Goal: Task Accomplishment & Management: Manage account settings

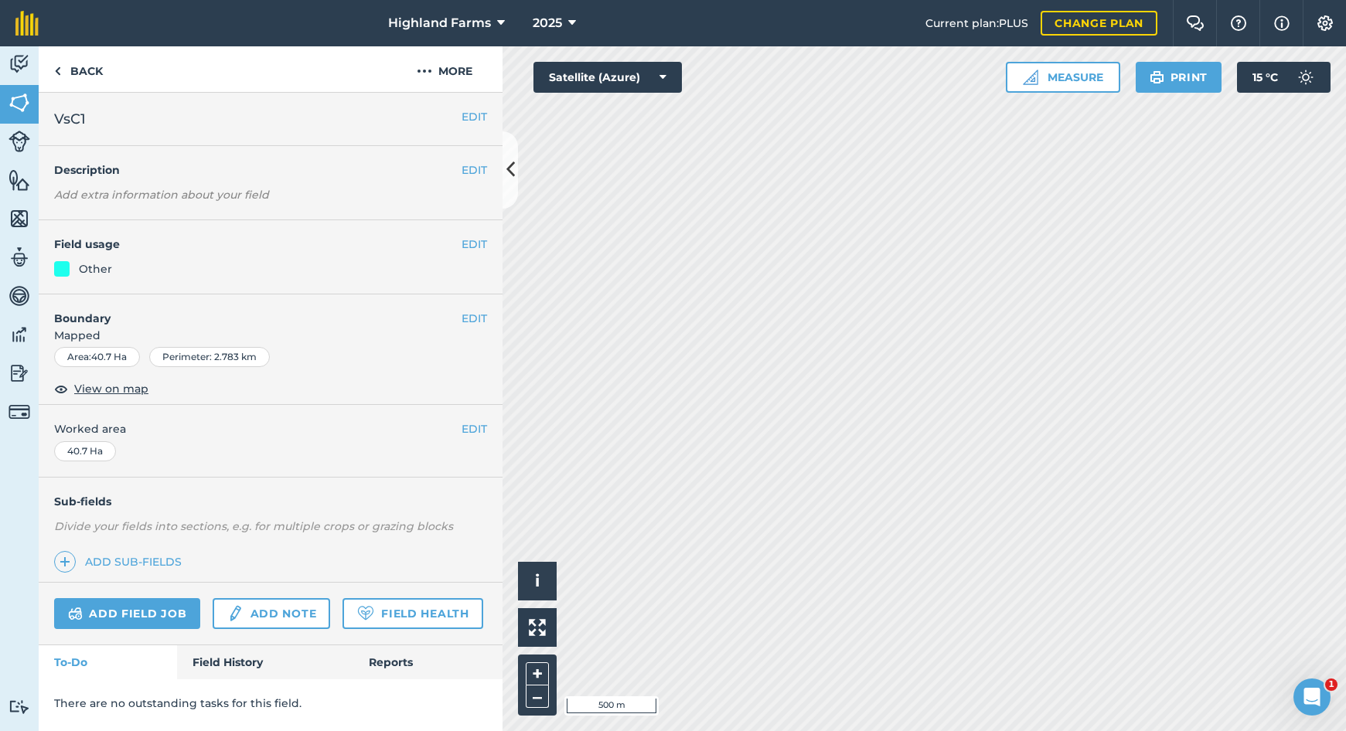
click at [471, 237] on button "EDIT" at bounding box center [475, 244] width 26 height 17
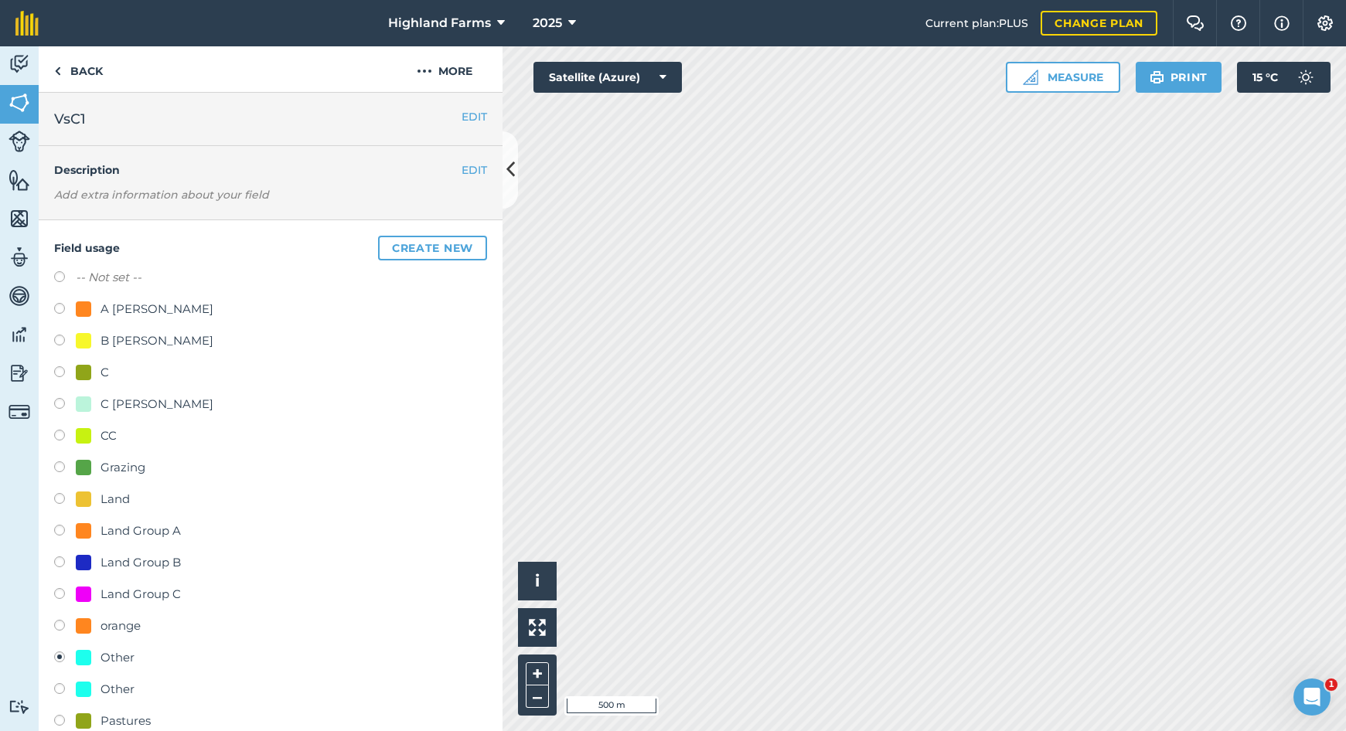
click at [63, 338] on label at bounding box center [65, 342] width 22 height 15
radio input "true"
radio input "false"
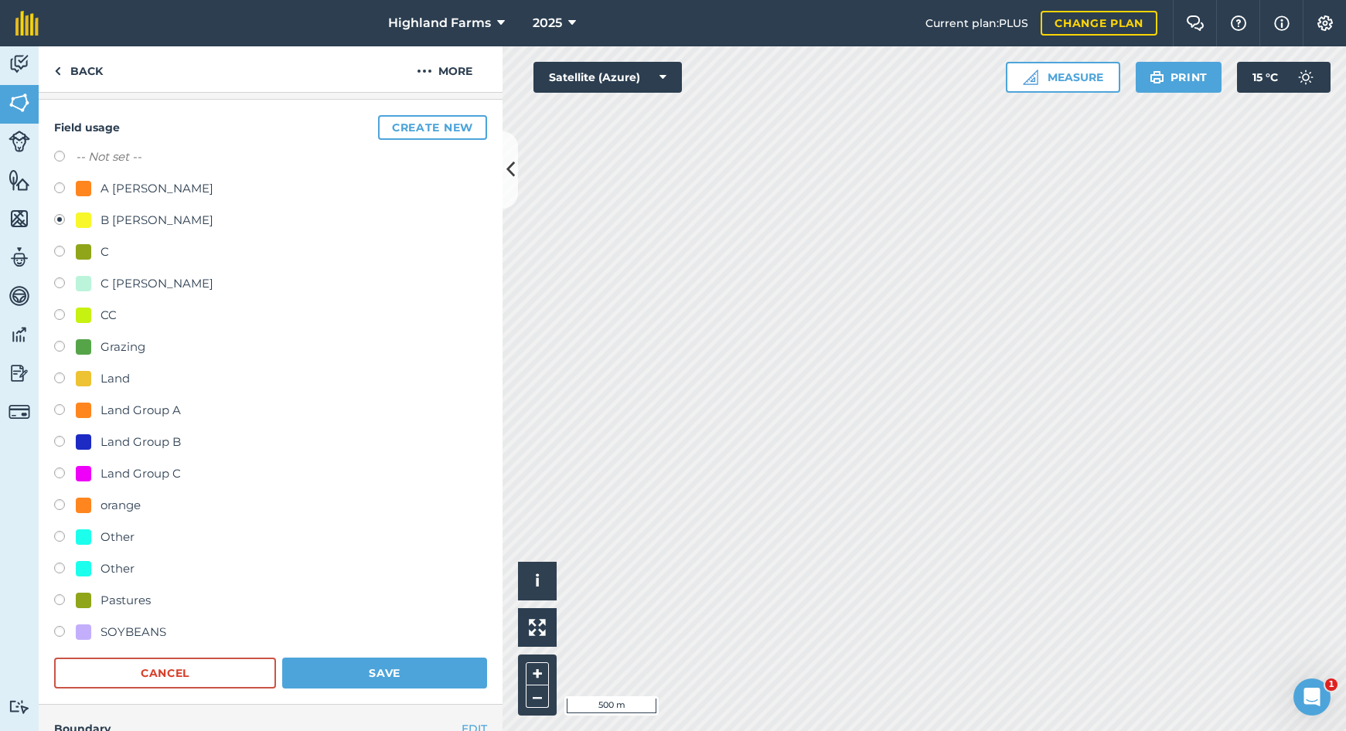
scroll to position [125, 0]
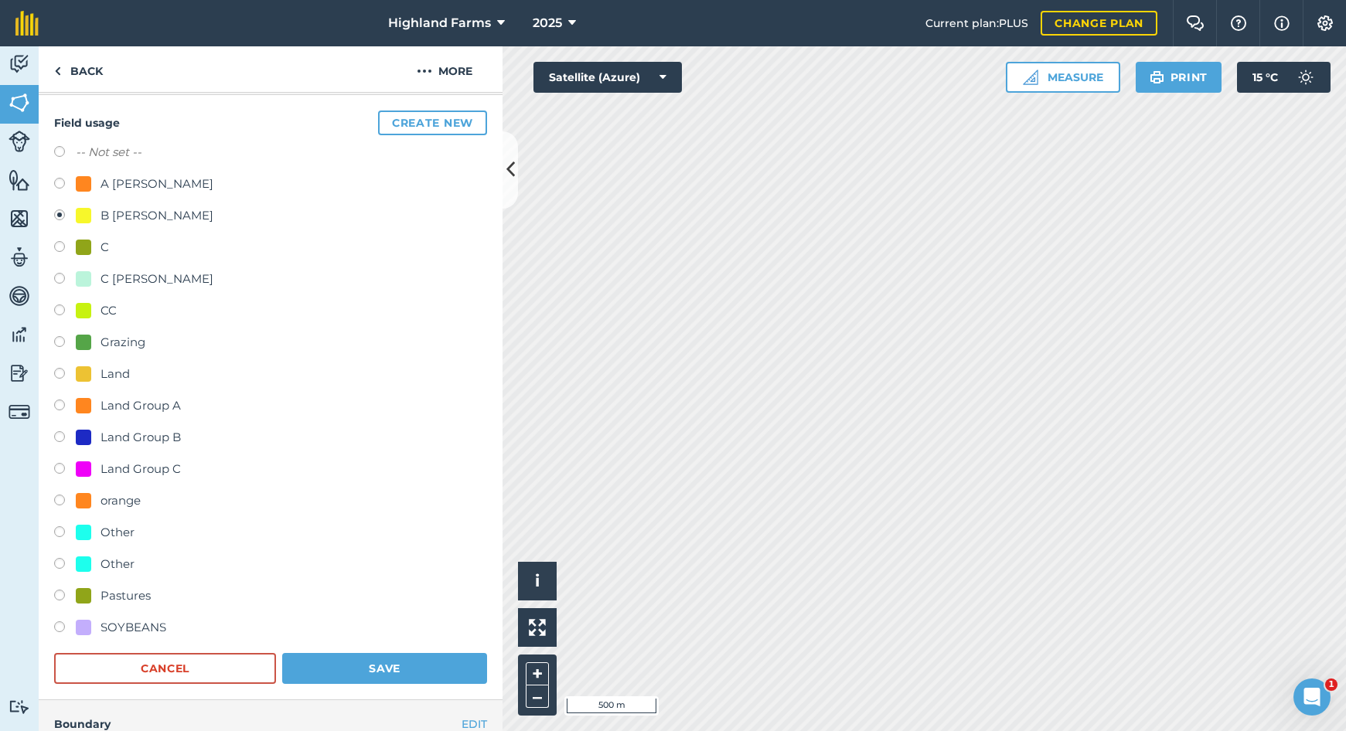
click at [412, 668] on button "Save" at bounding box center [384, 668] width 205 height 31
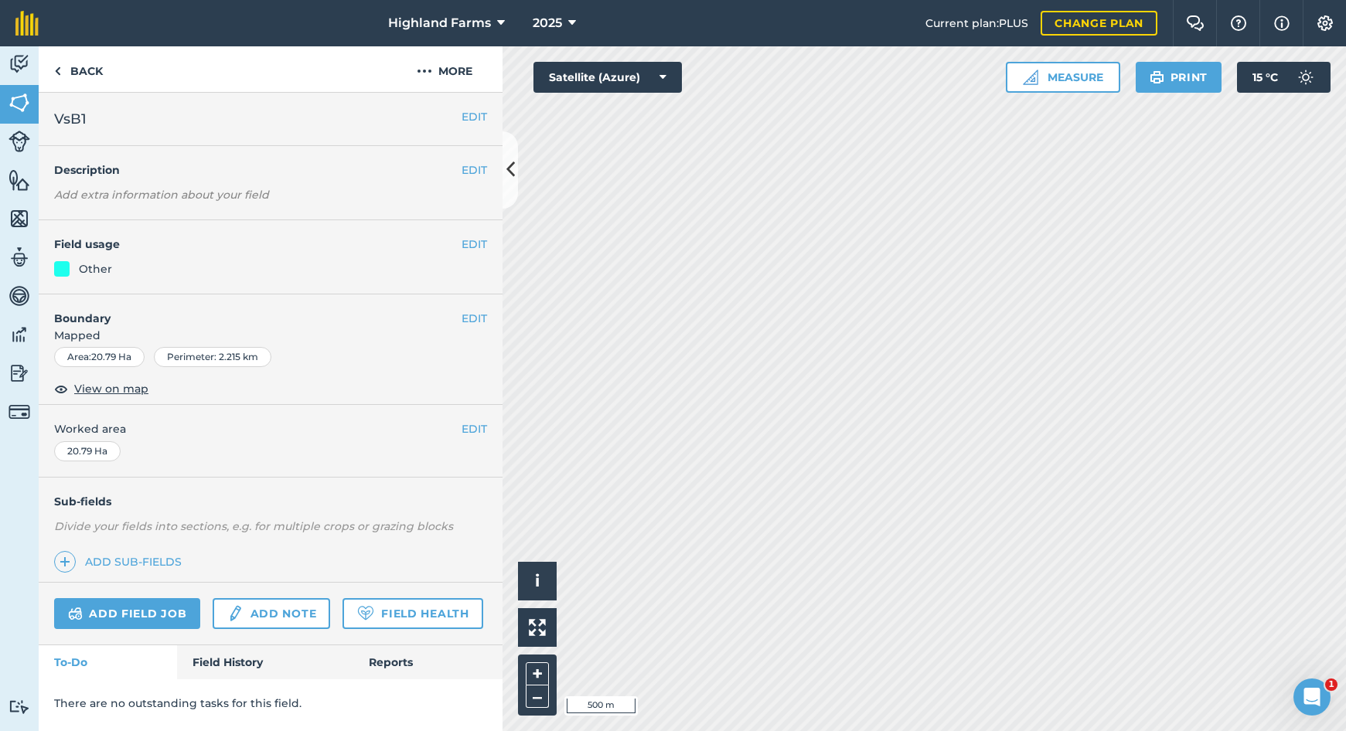
click at [479, 243] on button "EDIT" at bounding box center [475, 244] width 26 height 17
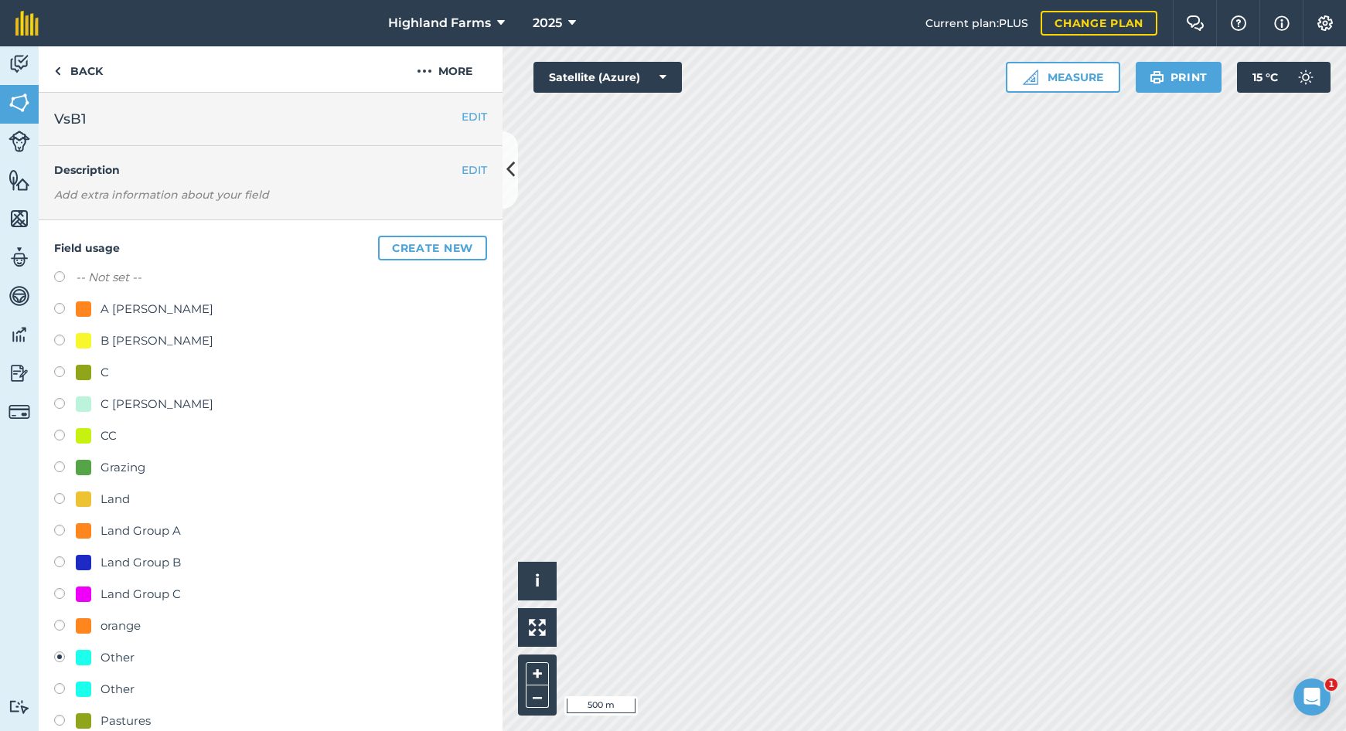
click at [61, 342] on label at bounding box center [65, 342] width 22 height 15
radio input "true"
radio input "false"
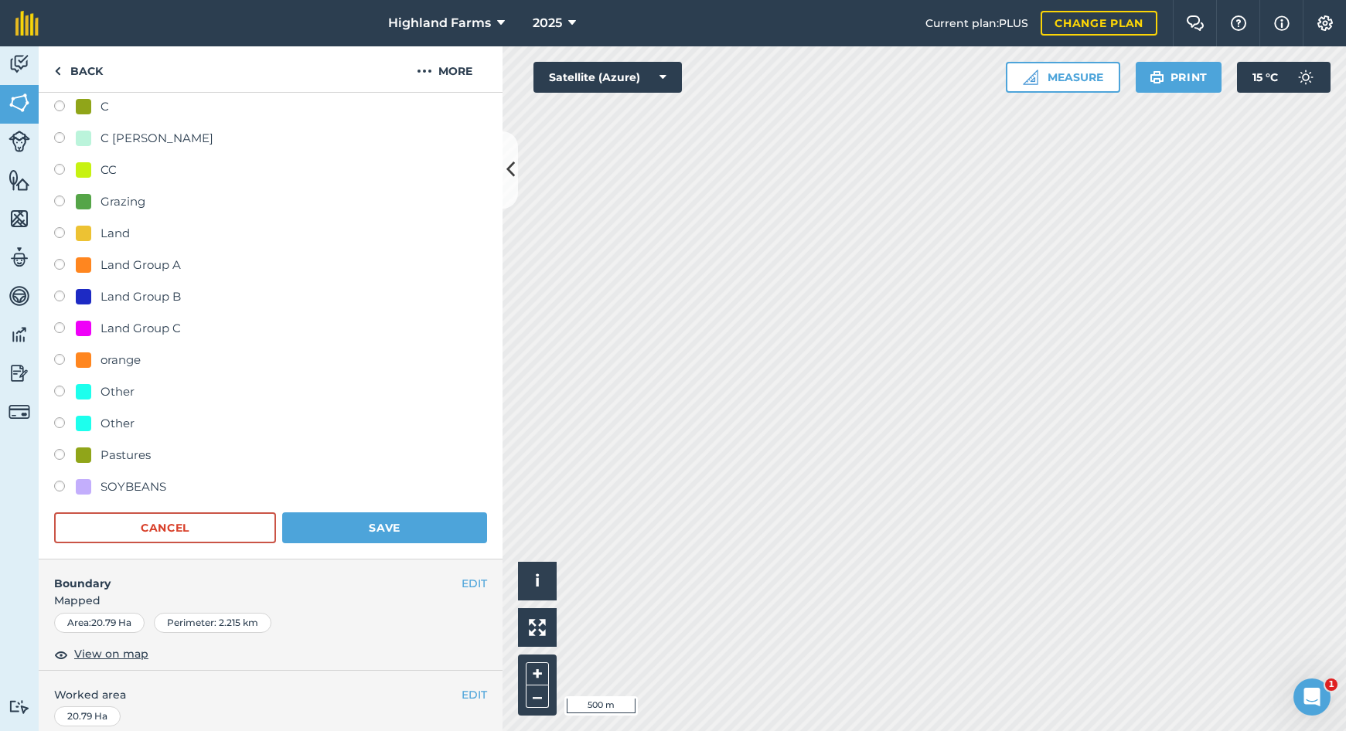
scroll to position [302, 0]
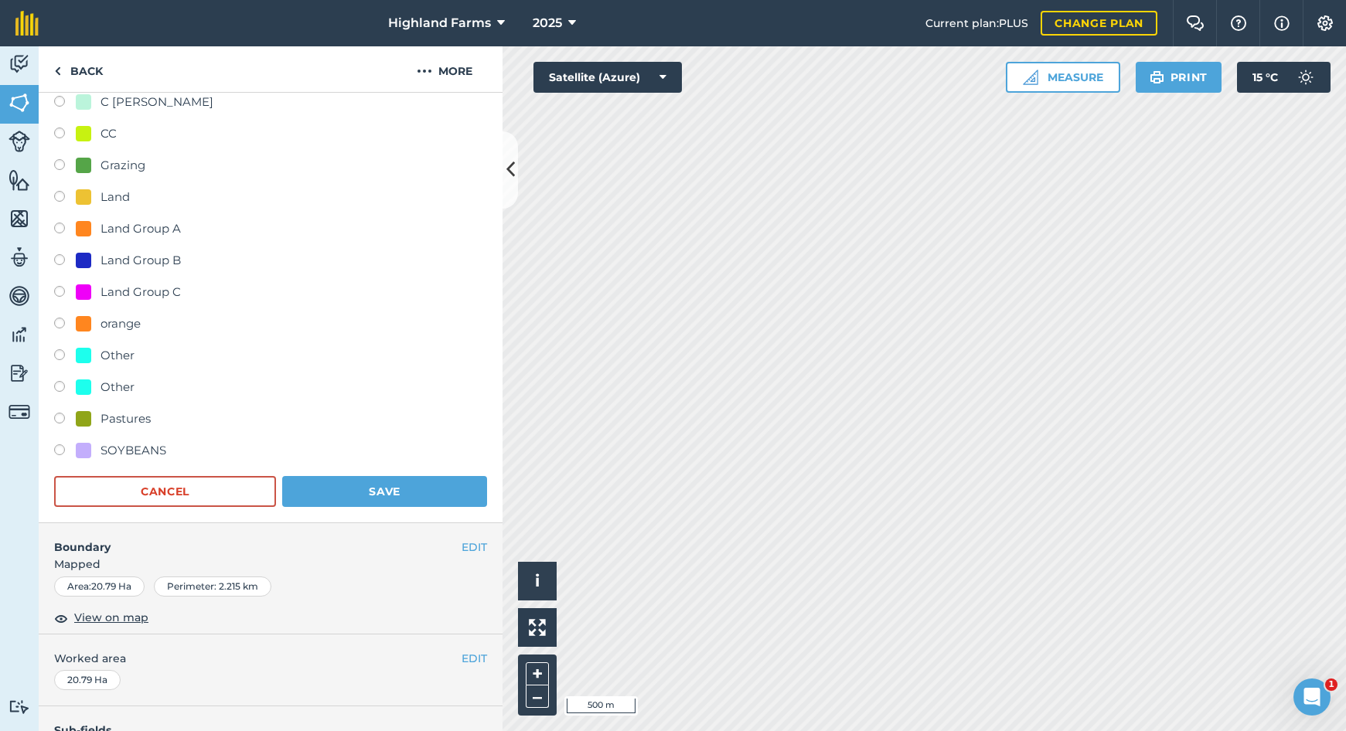
click at [374, 487] on button "Save" at bounding box center [384, 491] width 205 height 31
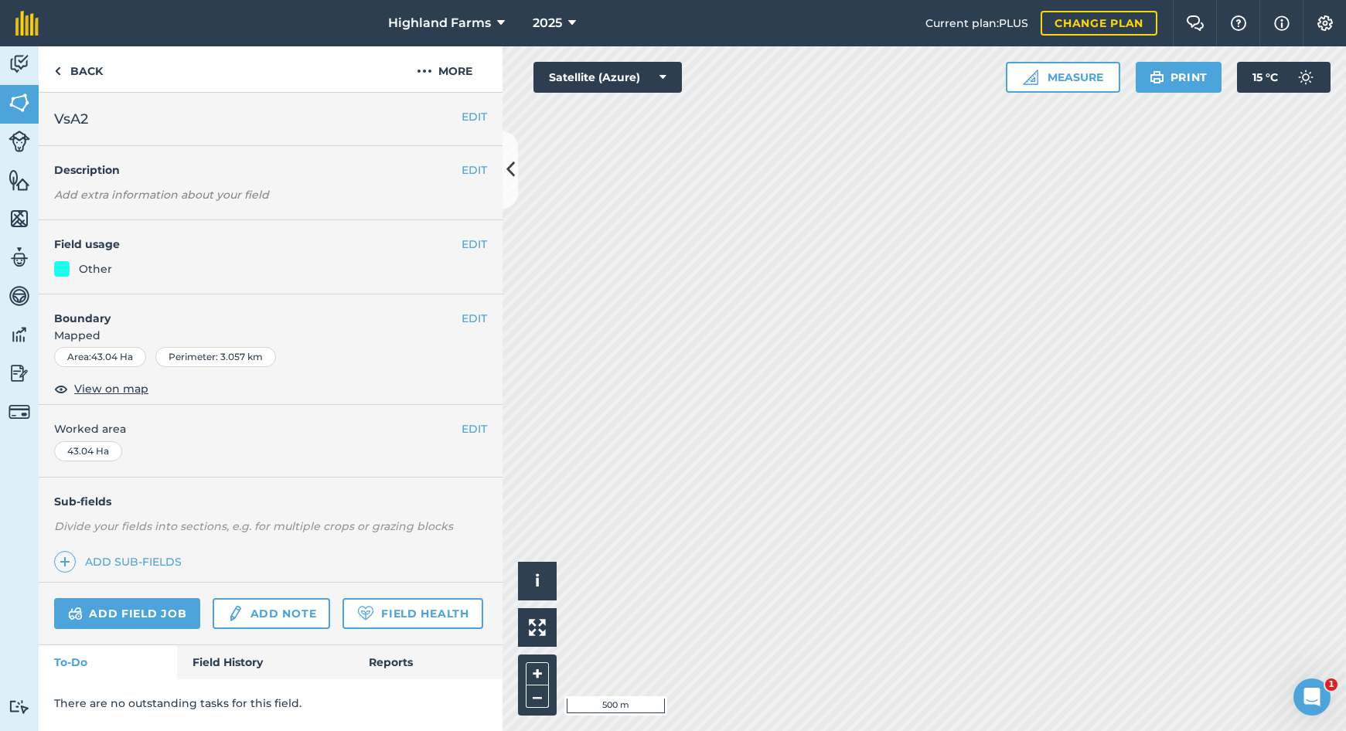
click at [465, 242] on button "EDIT" at bounding box center [475, 244] width 26 height 17
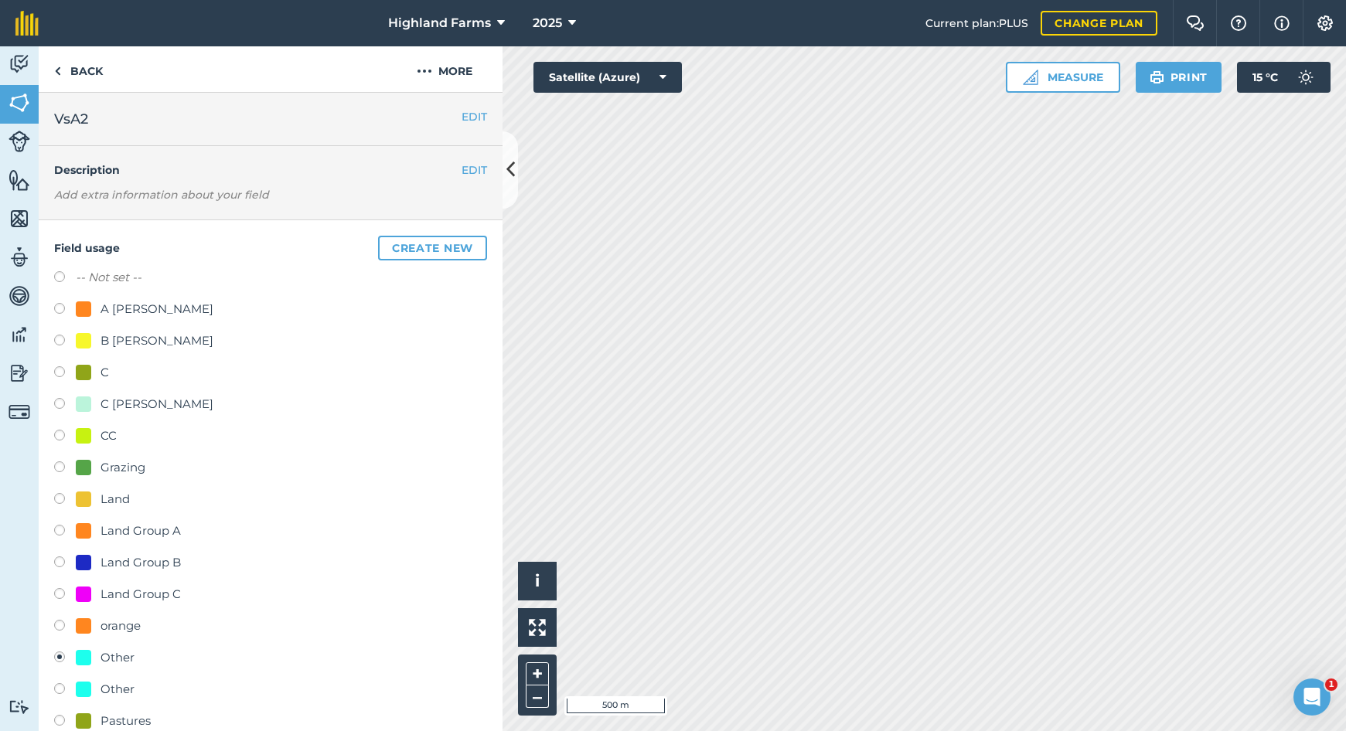
click at [60, 339] on label at bounding box center [65, 342] width 22 height 15
radio input "true"
radio input "false"
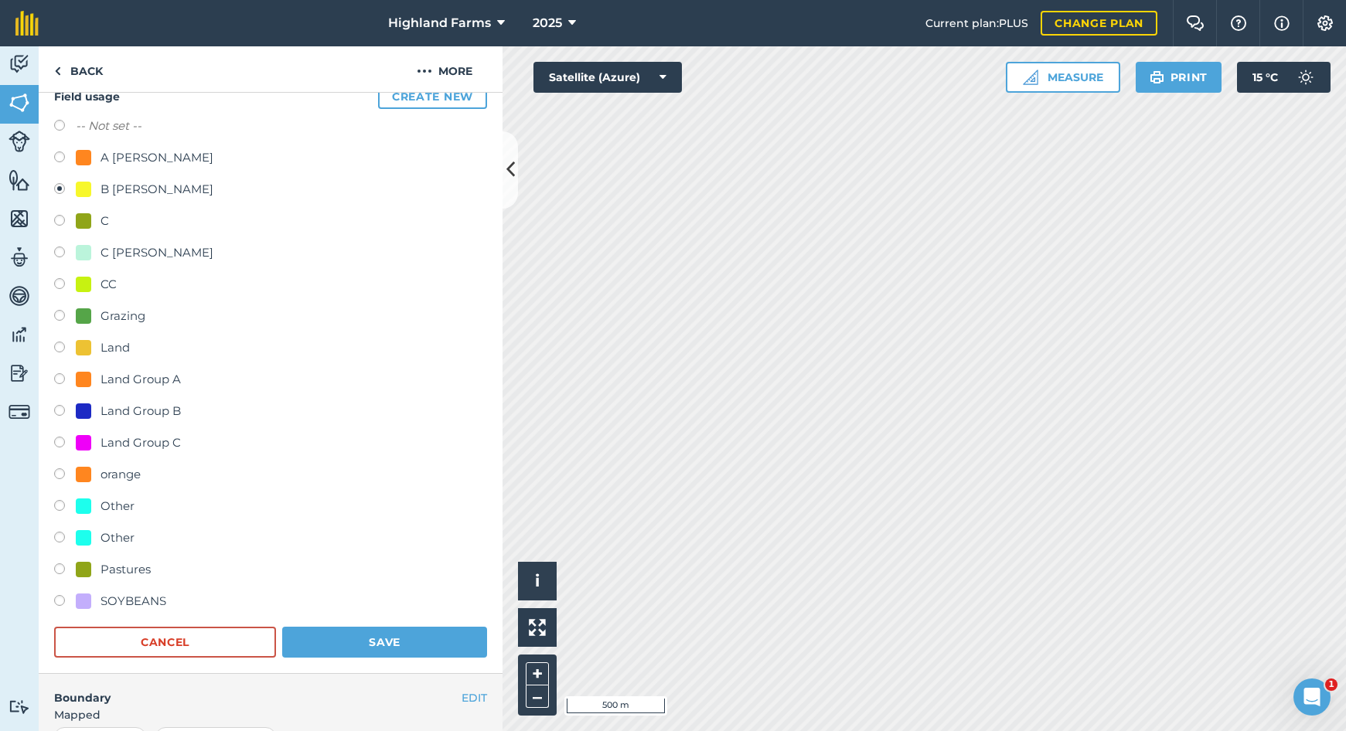
scroll to position [273, 0]
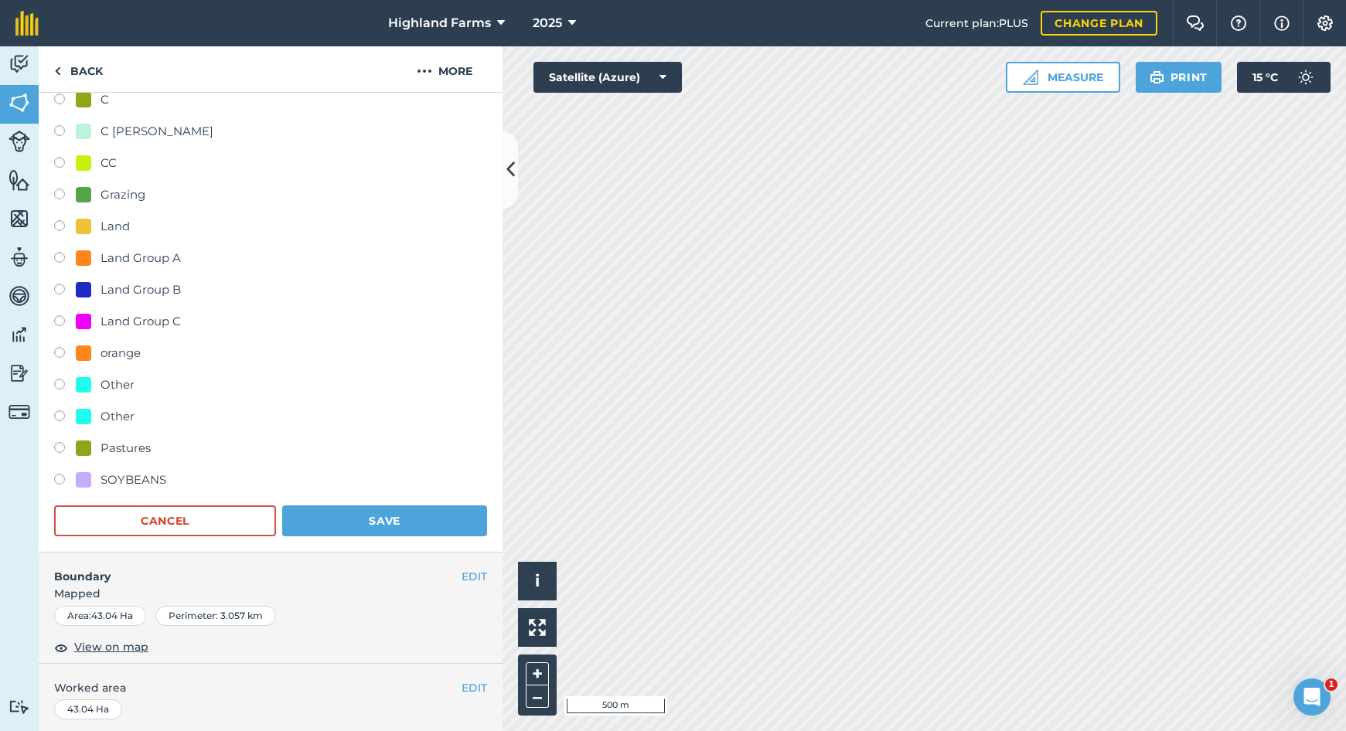
click at [435, 520] on button "Save" at bounding box center [384, 521] width 205 height 31
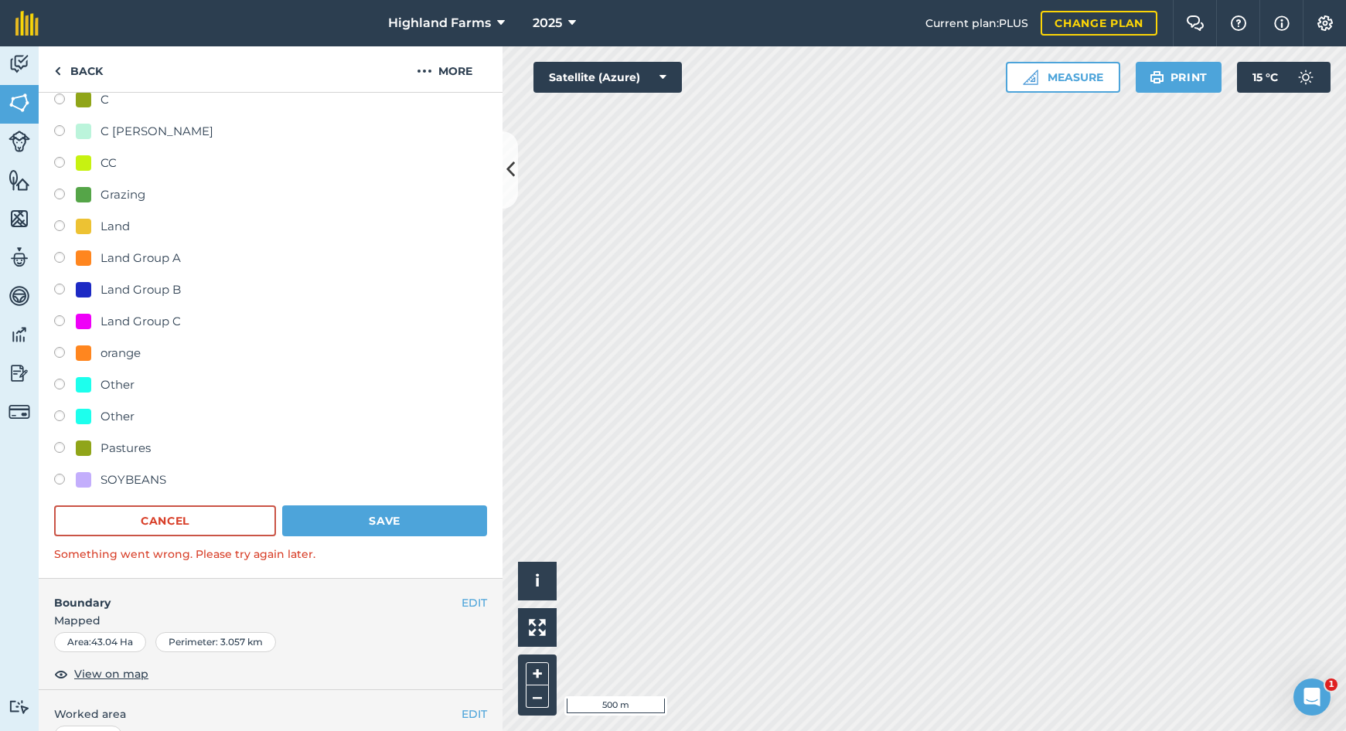
click at [416, 522] on button "Save" at bounding box center [384, 521] width 205 height 31
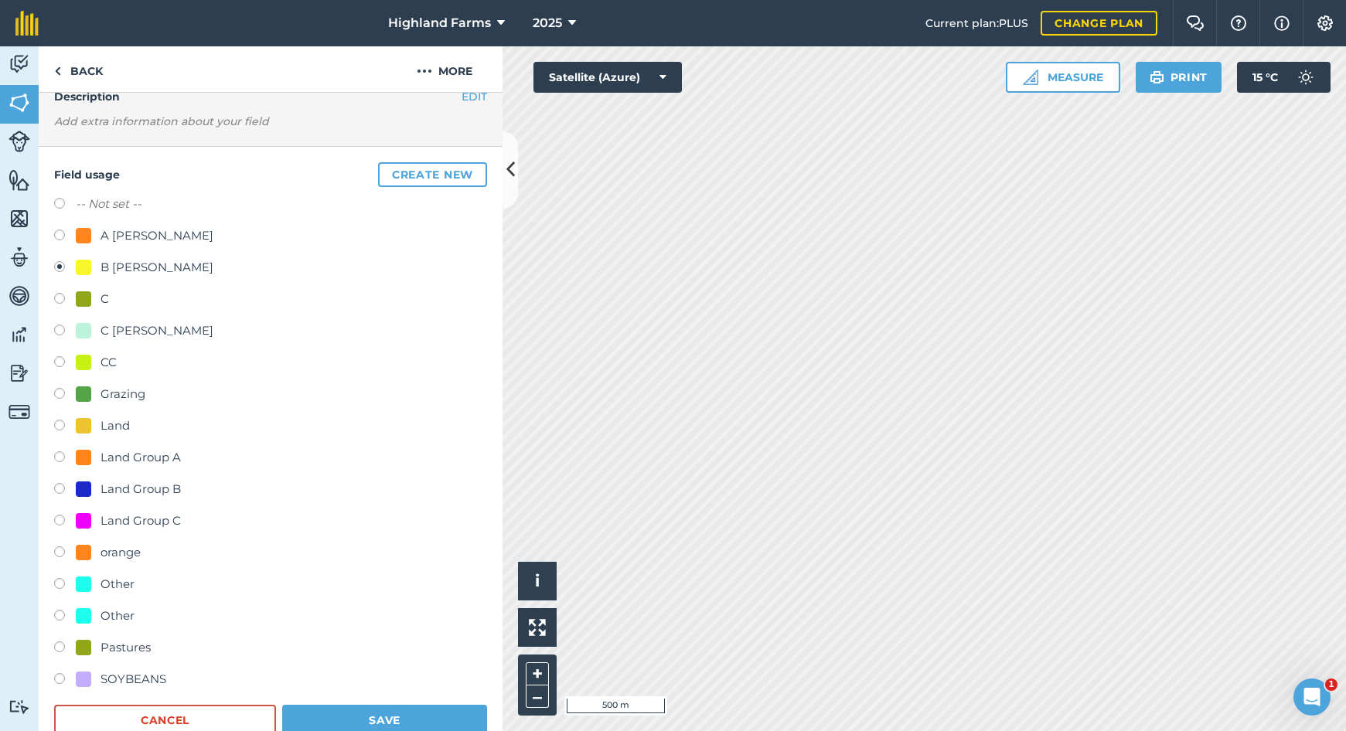
scroll to position [223, 0]
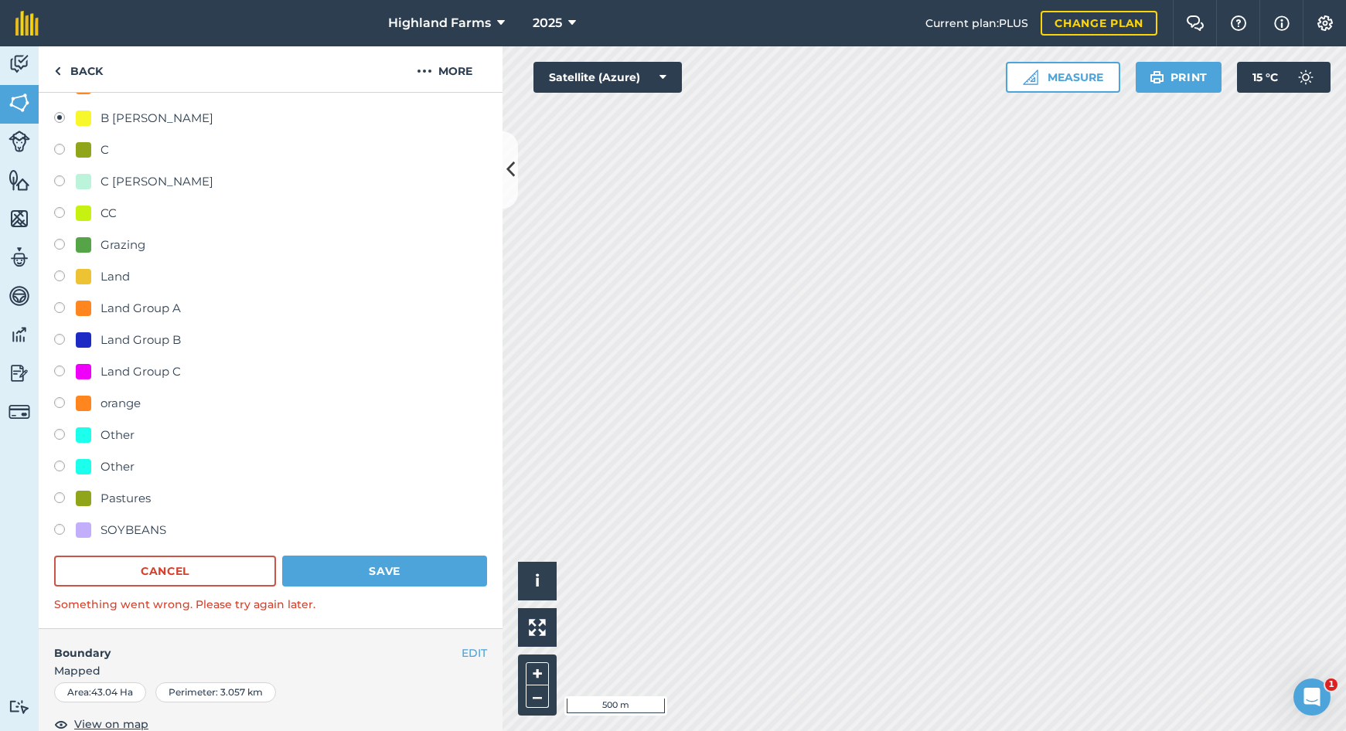
click at [407, 569] on button "Save" at bounding box center [384, 571] width 205 height 31
click at [407, 570] on button "Save" at bounding box center [384, 571] width 205 height 31
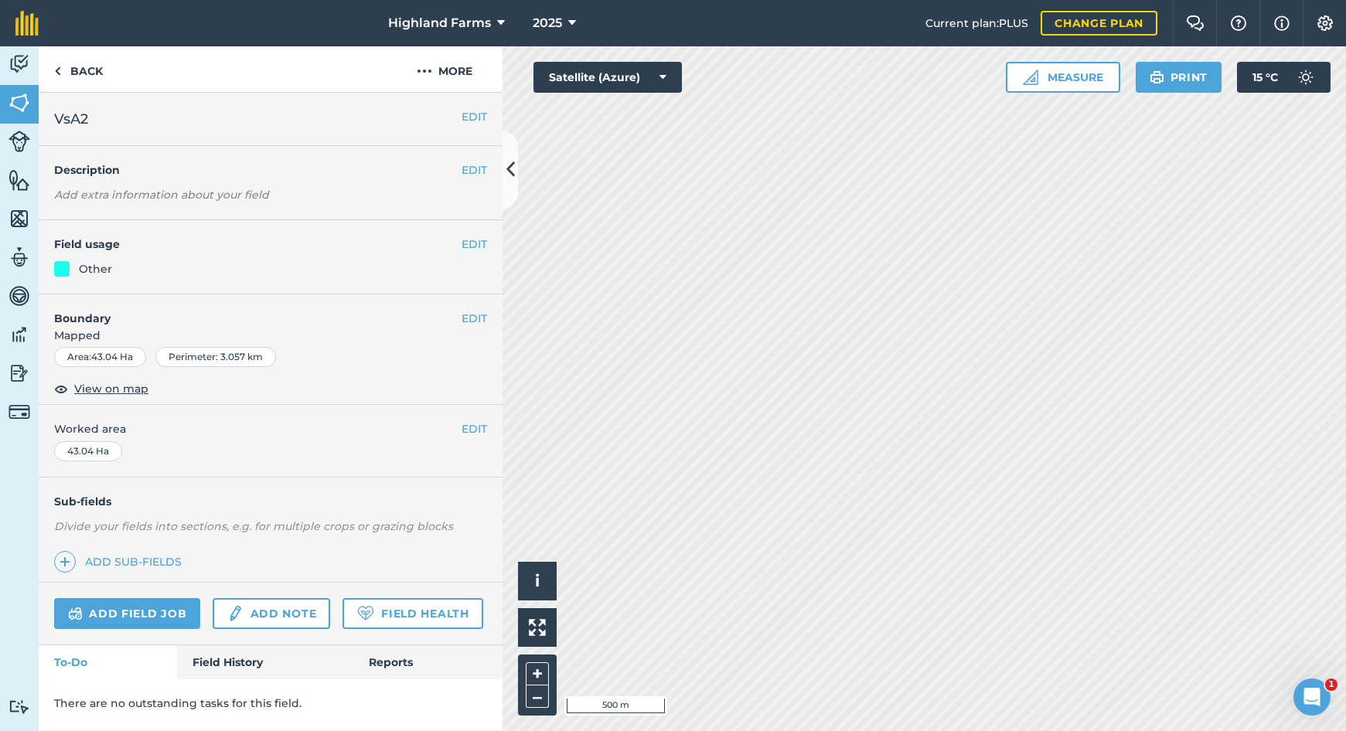
click at [469, 244] on button "EDIT" at bounding box center [475, 244] width 26 height 17
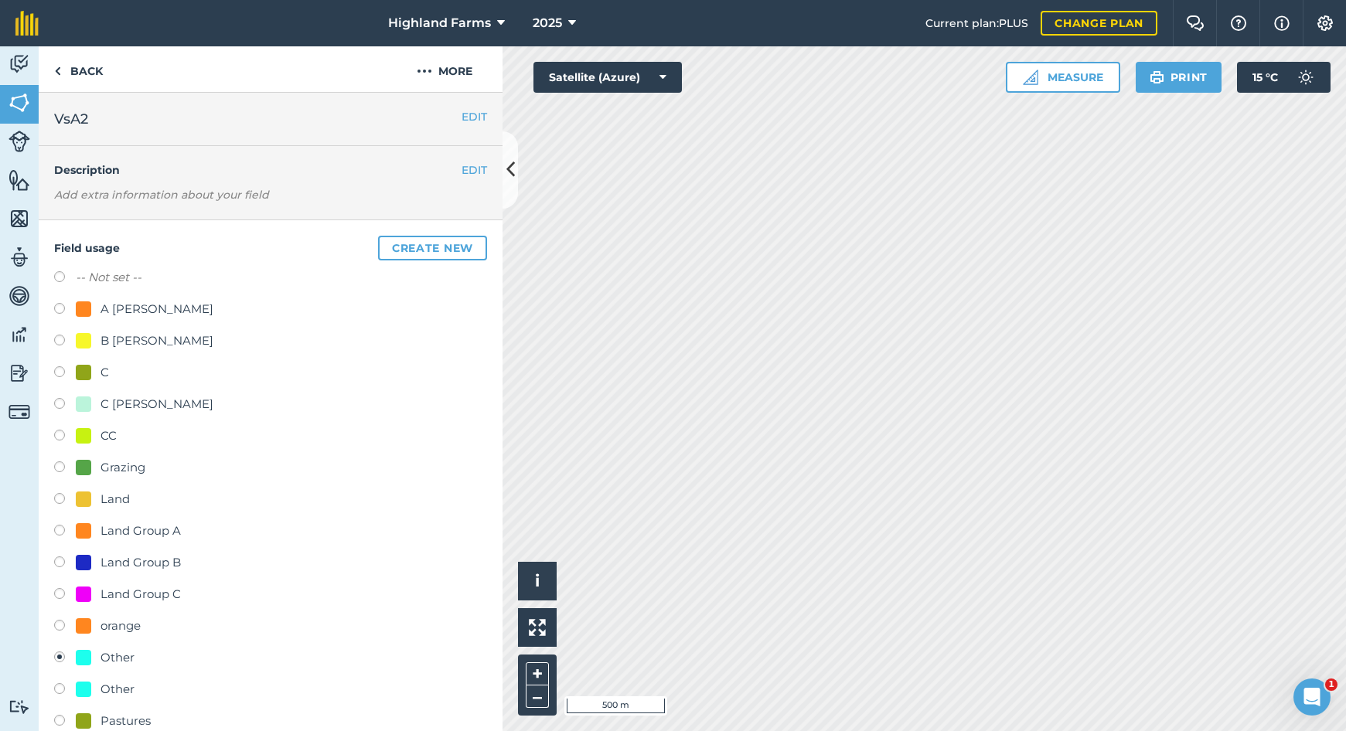
click at [60, 339] on label at bounding box center [65, 342] width 22 height 15
radio input "true"
radio input "false"
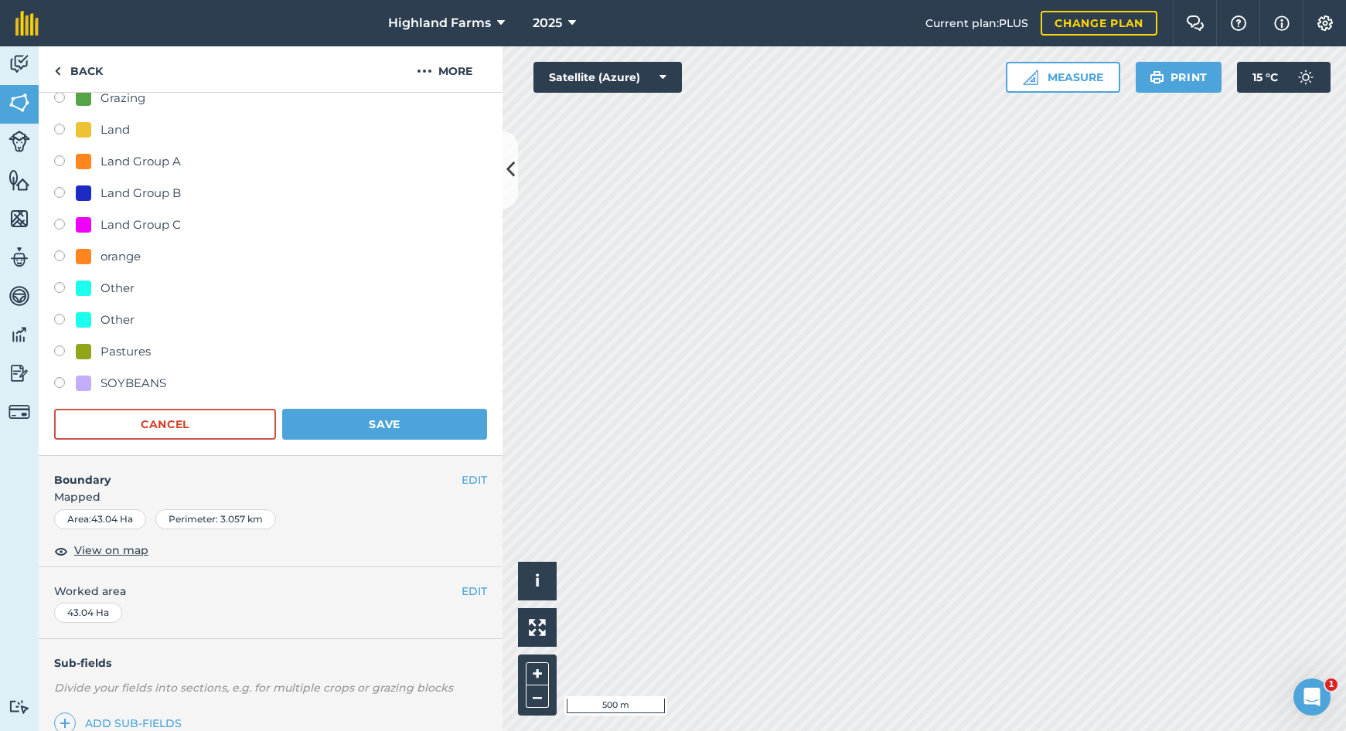
scroll to position [373, 0]
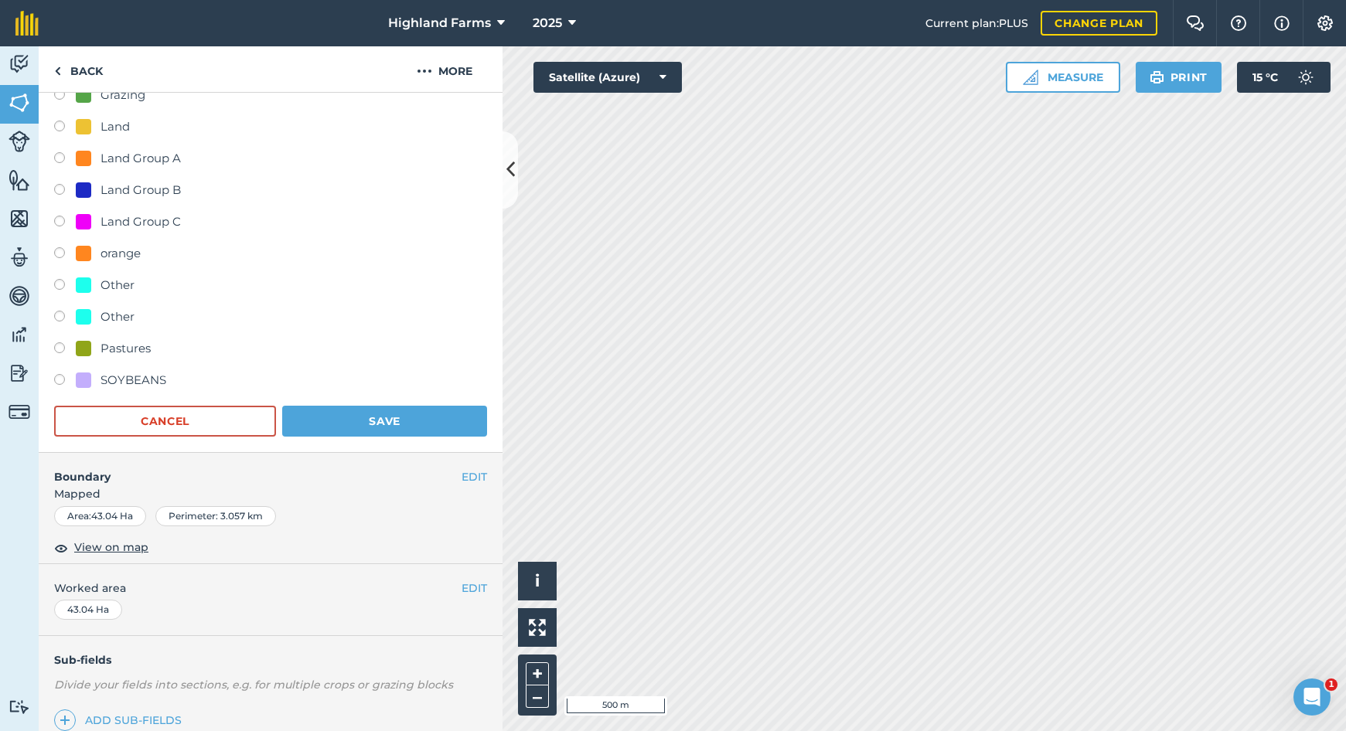
click at [371, 419] on button "Save" at bounding box center [384, 421] width 205 height 31
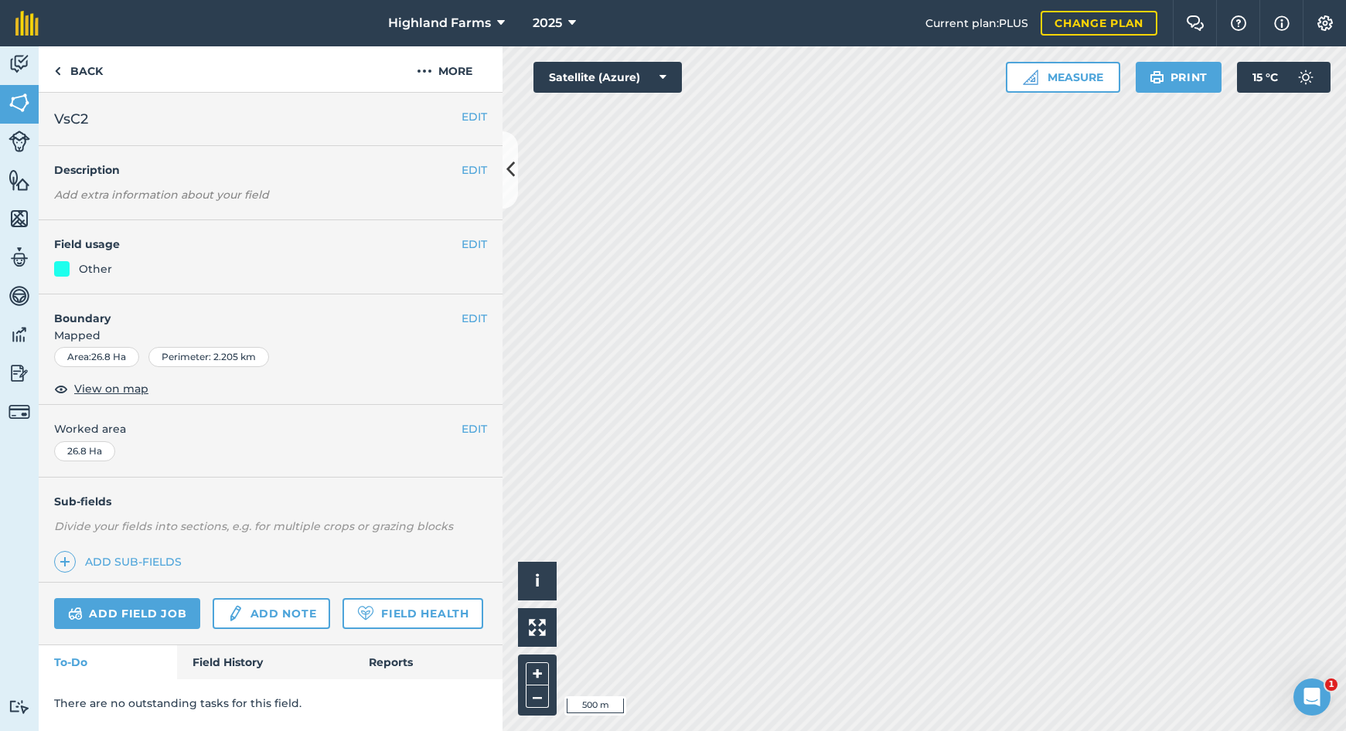
click at [470, 244] on button "EDIT" at bounding box center [475, 244] width 26 height 17
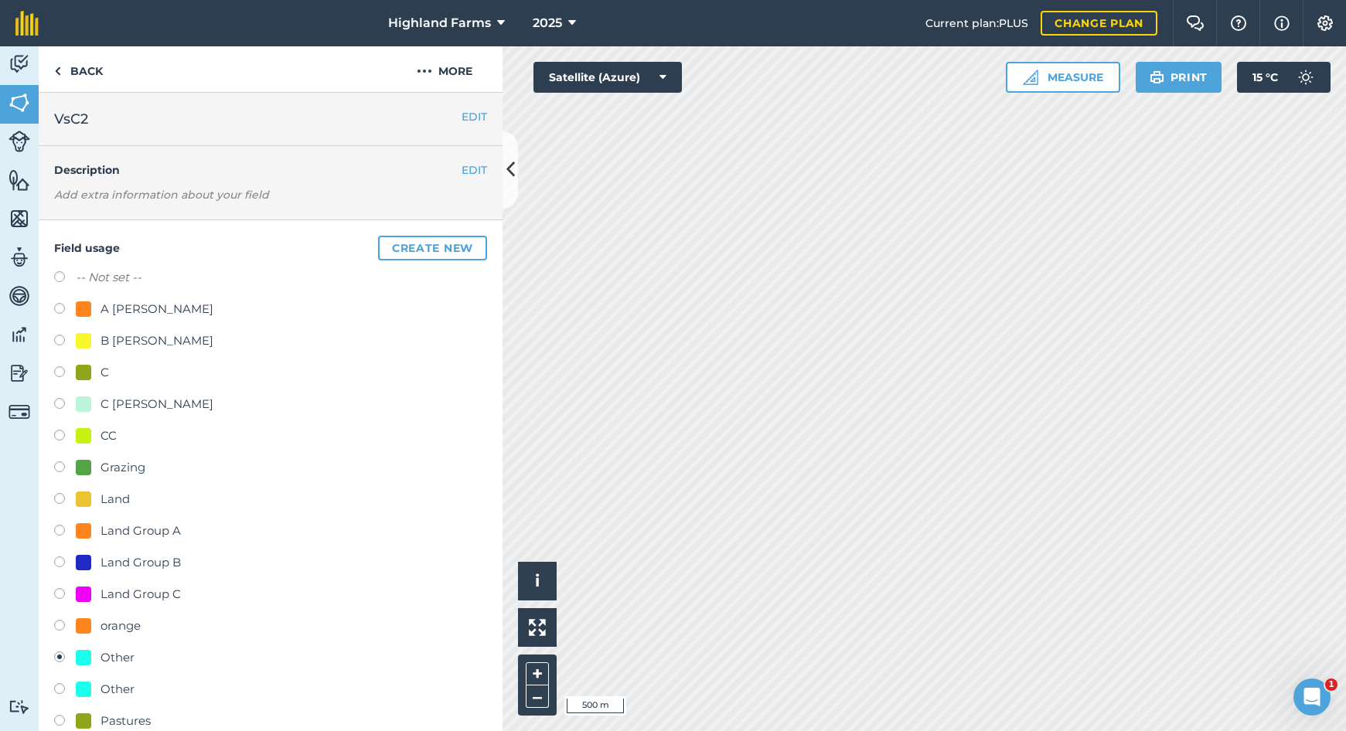
click at [62, 340] on label at bounding box center [65, 342] width 22 height 15
radio input "true"
radio input "false"
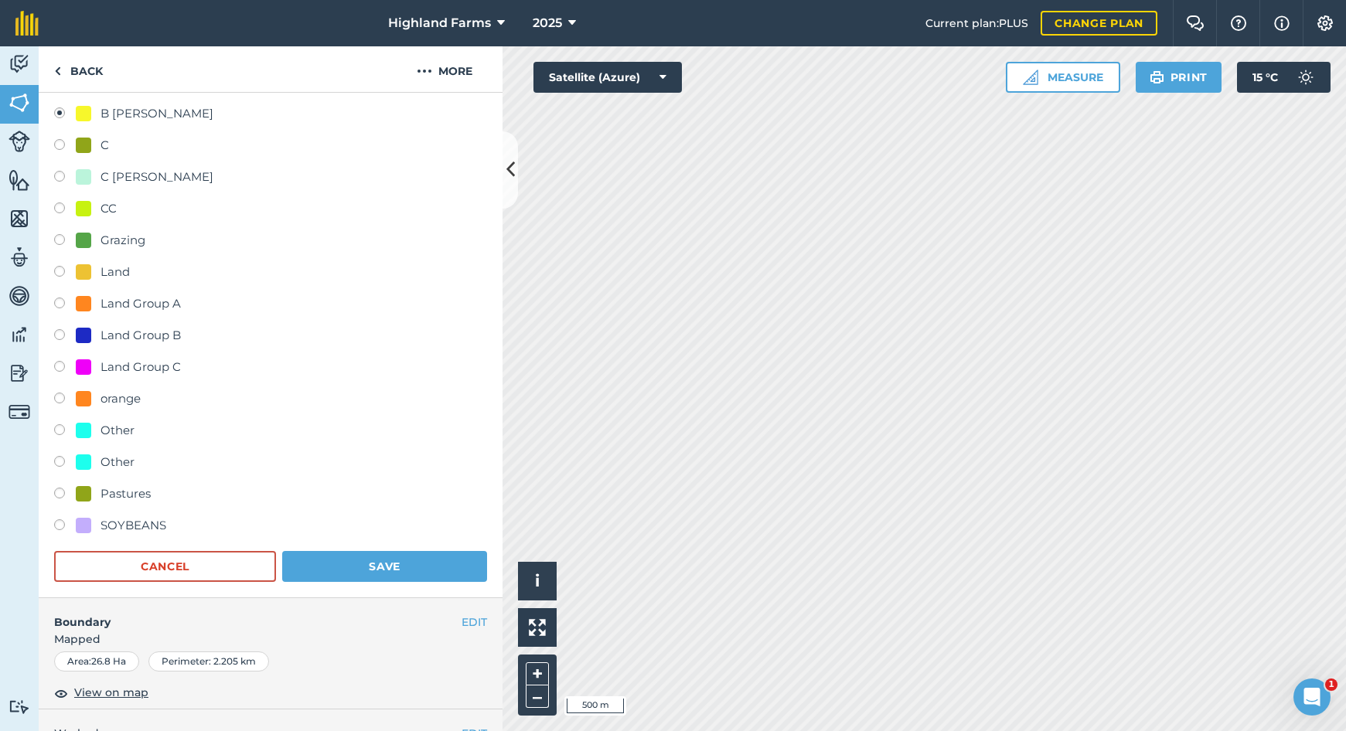
scroll to position [257, 0]
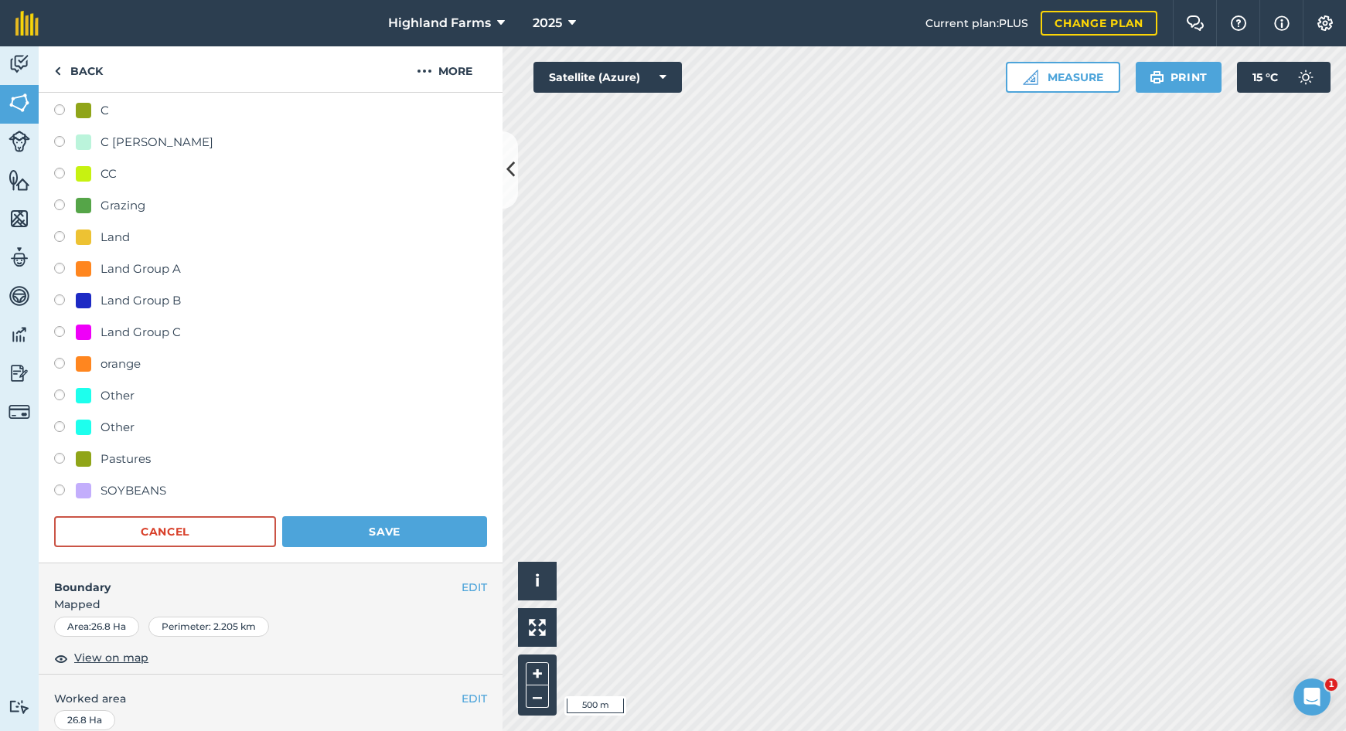
click at [383, 534] on button "Save" at bounding box center [384, 531] width 205 height 31
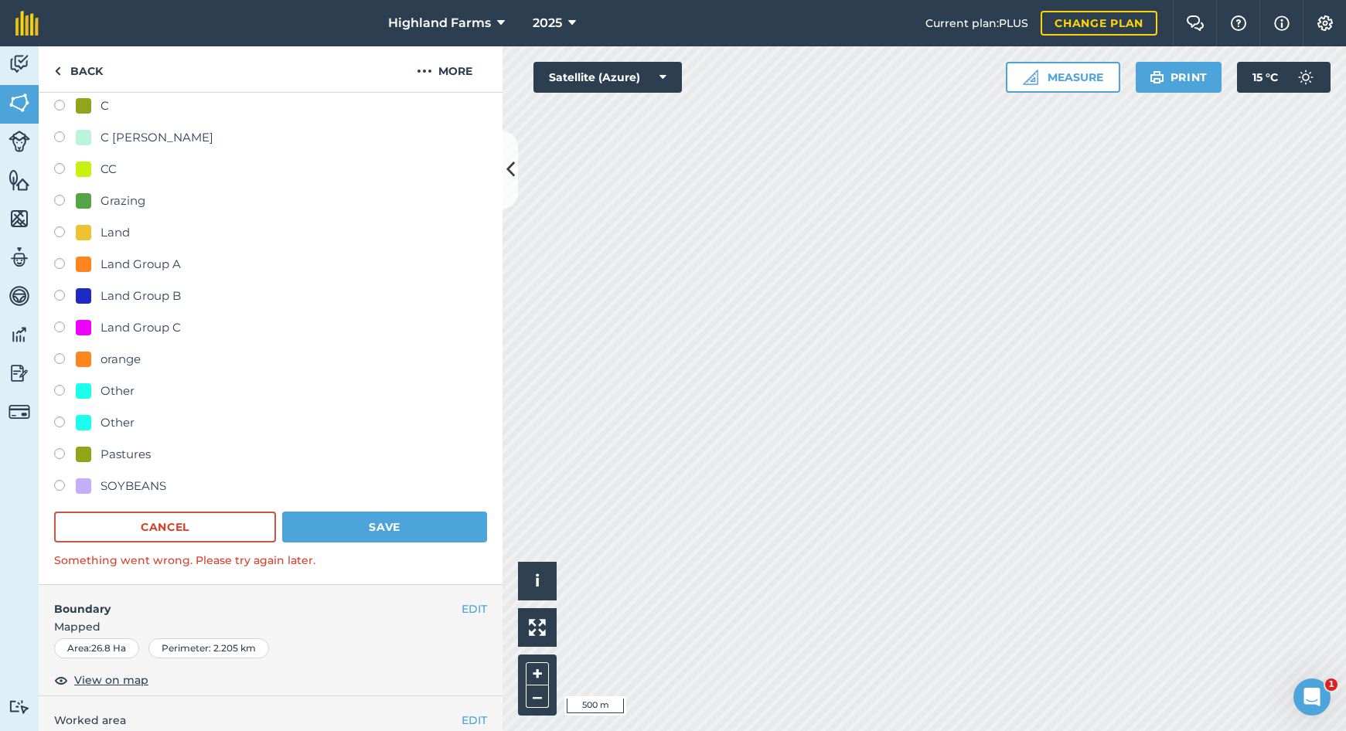
scroll to position [0, 0]
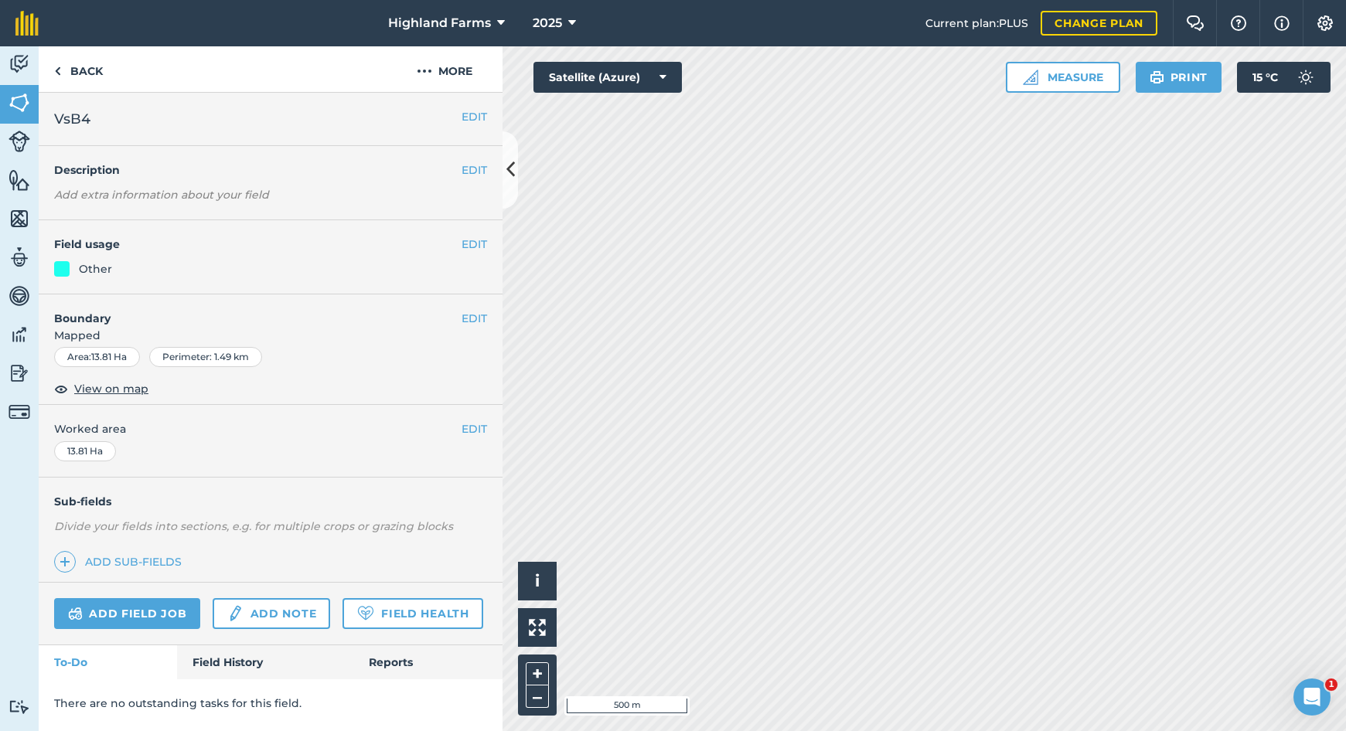
click at [476, 237] on button "EDIT" at bounding box center [475, 244] width 26 height 17
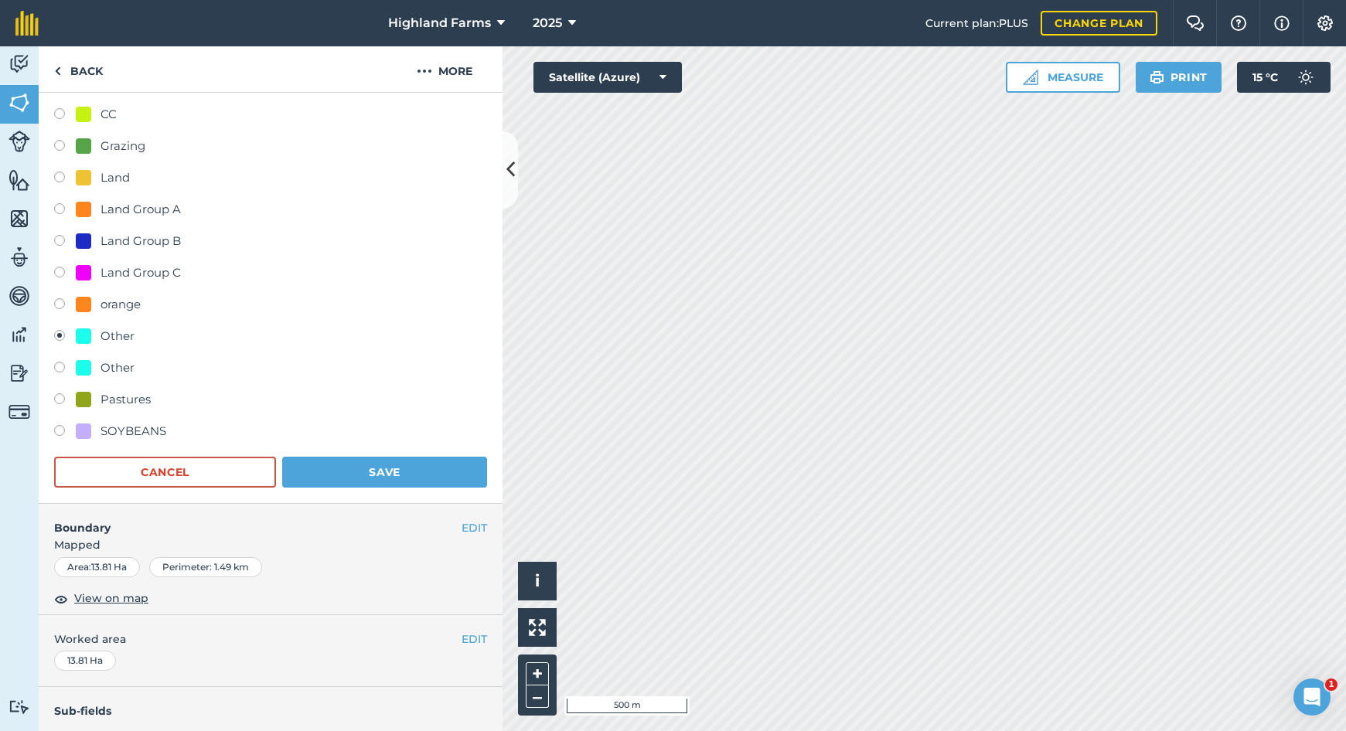
scroll to position [323, 0]
drag, startPoint x: 61, startPoint y: 394, endPoint x: 71, endPoint y: 394, distance: 10.1
click at [61, 394] on label at bounding box center [65, 399] width 22 height 15
radio input "true"
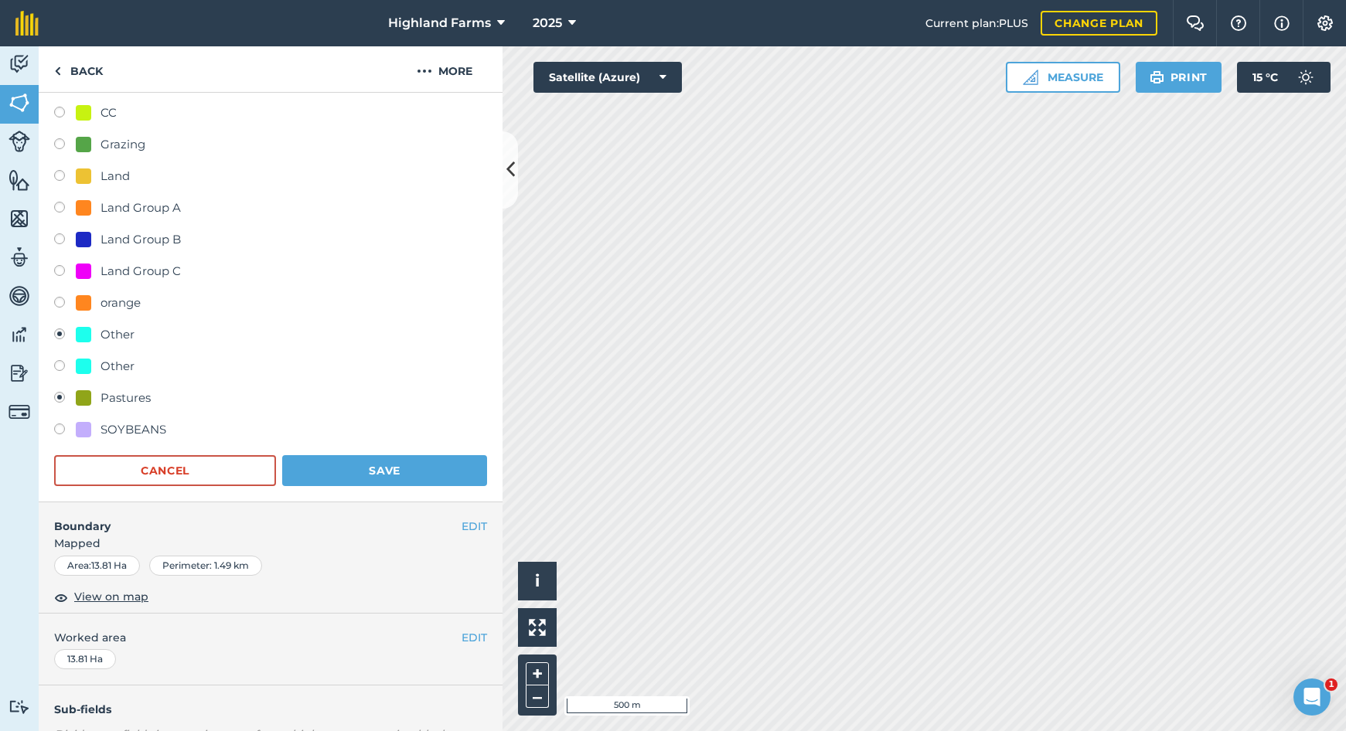
radio input "false"
click at [382, 476] on button "Save" at bounding box center [384, 470] width 205 height 31
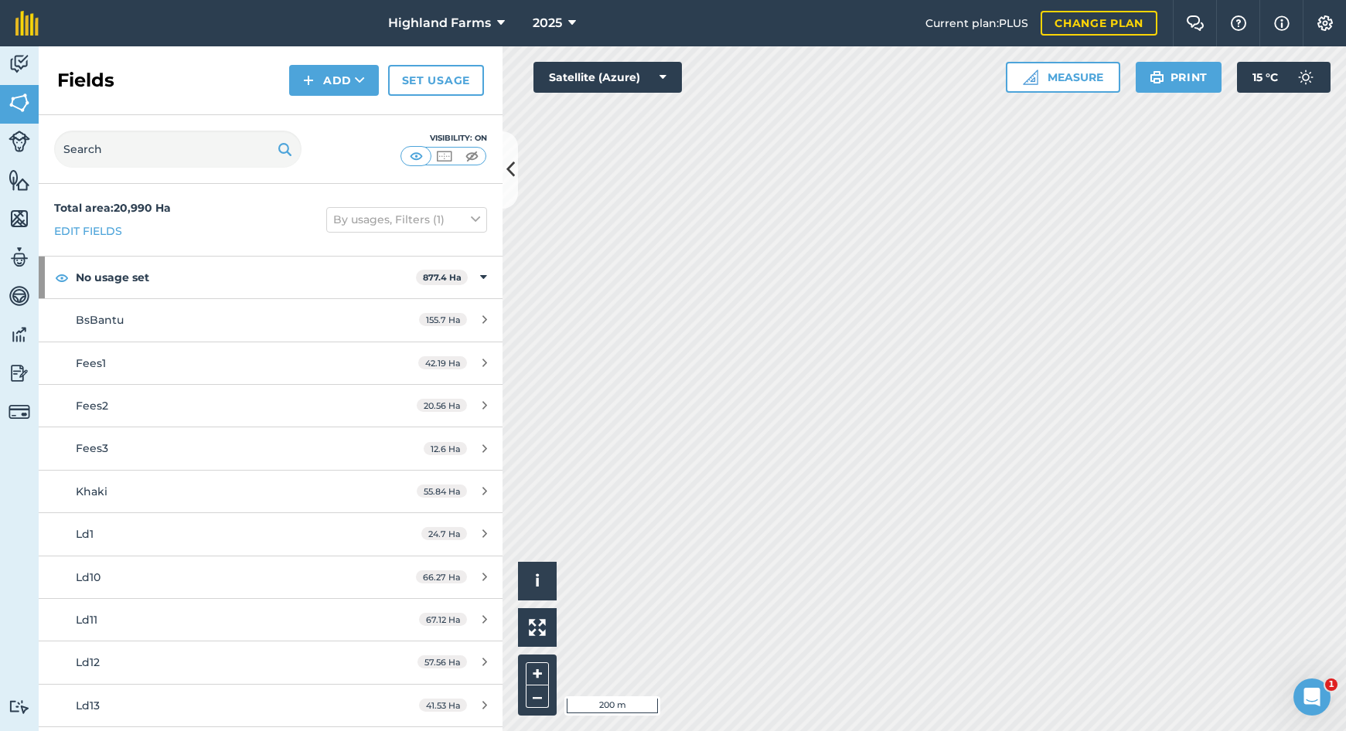
click at [786, 731] on html "Highland Farms 2025 Current plan : PLUS Change plan Farm Chat Help Info Setting…" at bounding box center [673, 365] width 1346 height 731
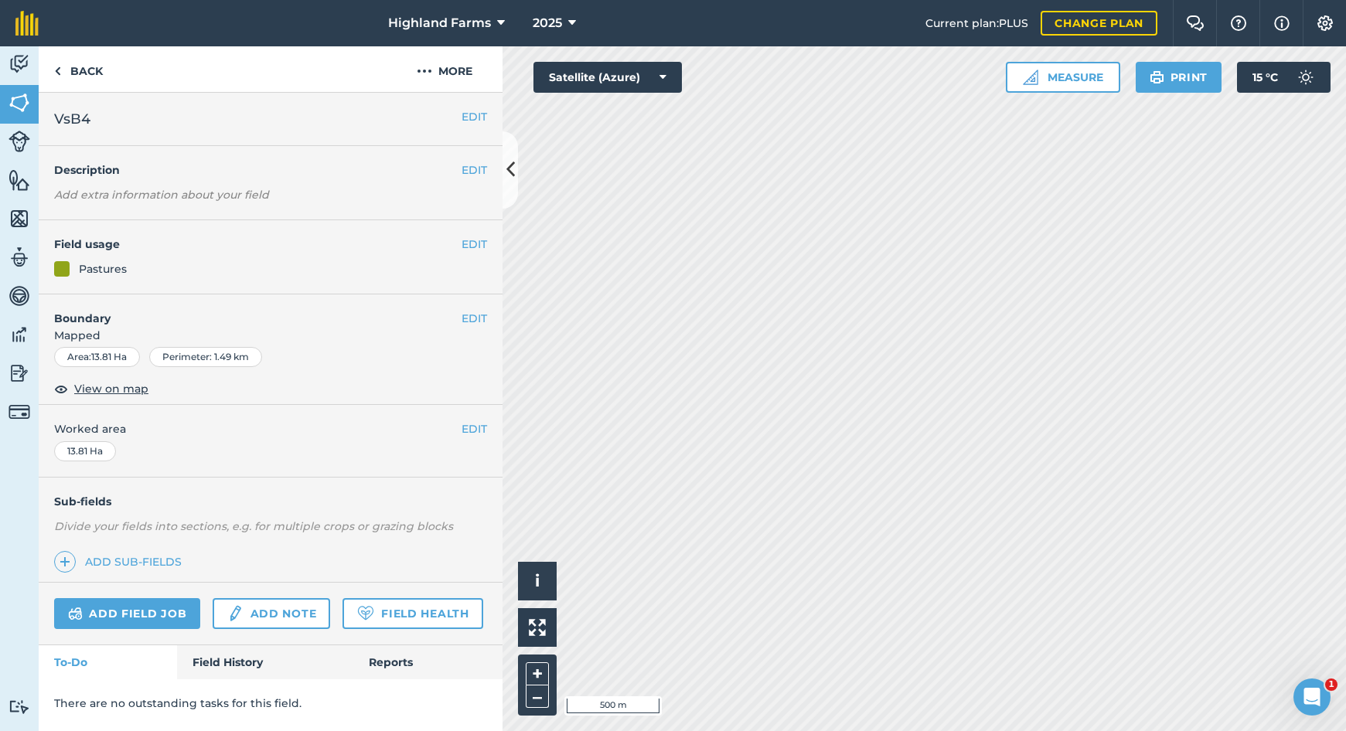
click at [475, 246] on button "EDIT" at bounding box center [475, 244] width 26 height 17
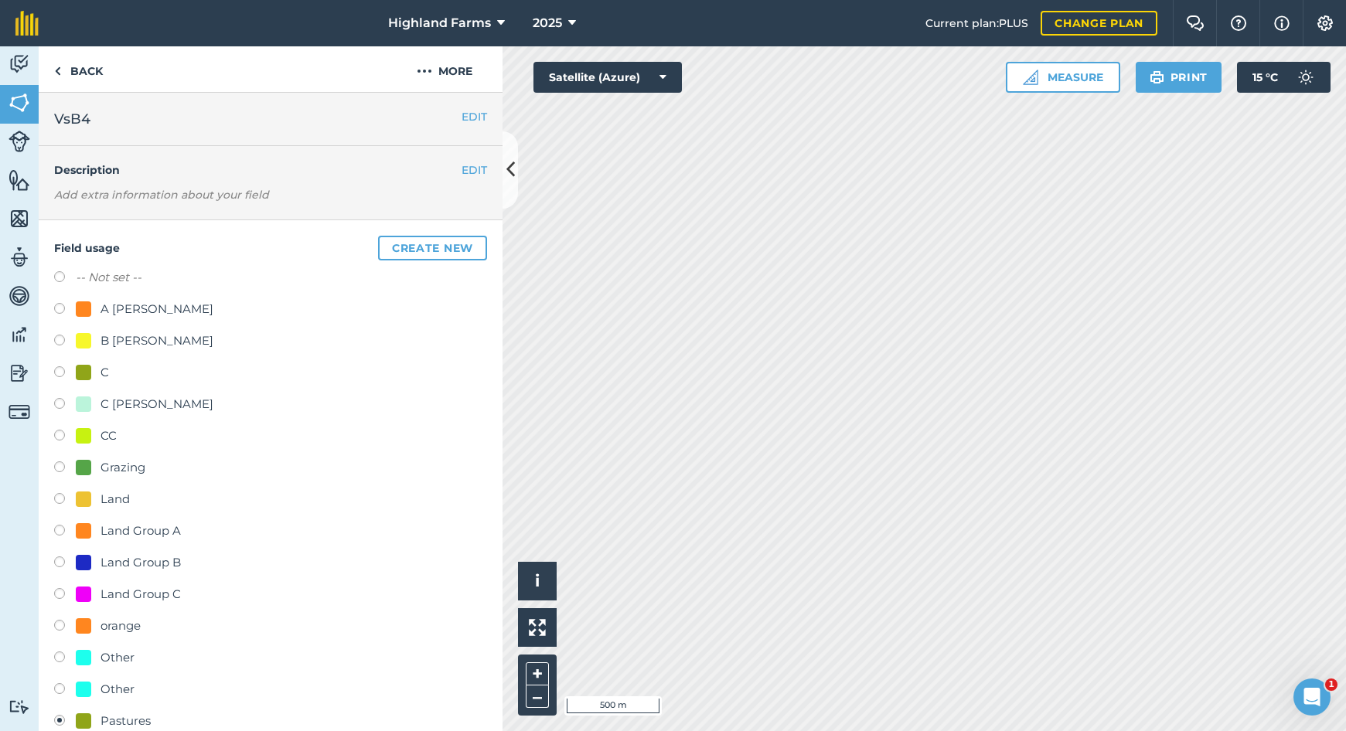
click at [61, 309] on label at bounding box center [65, 310] width 22 height 15
radio input "true"
radio input "false"
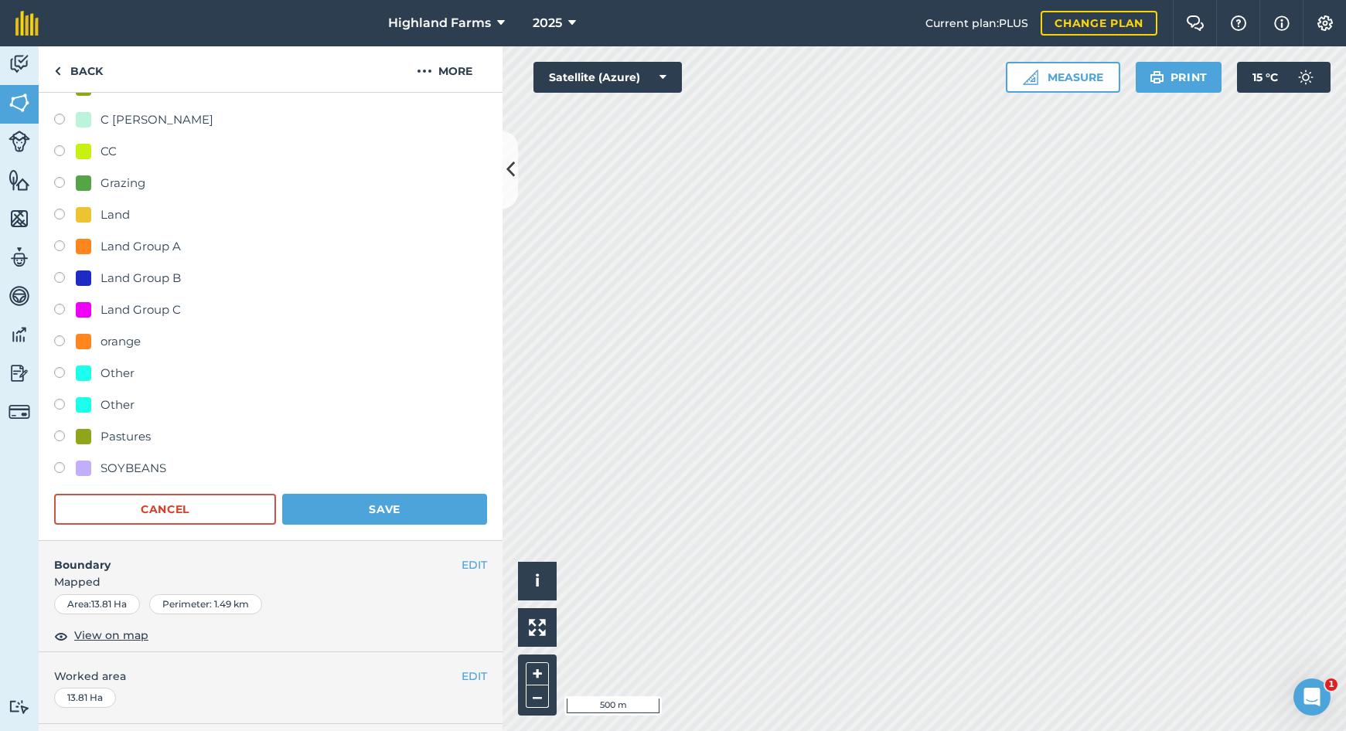
scroll to position [353, 0]
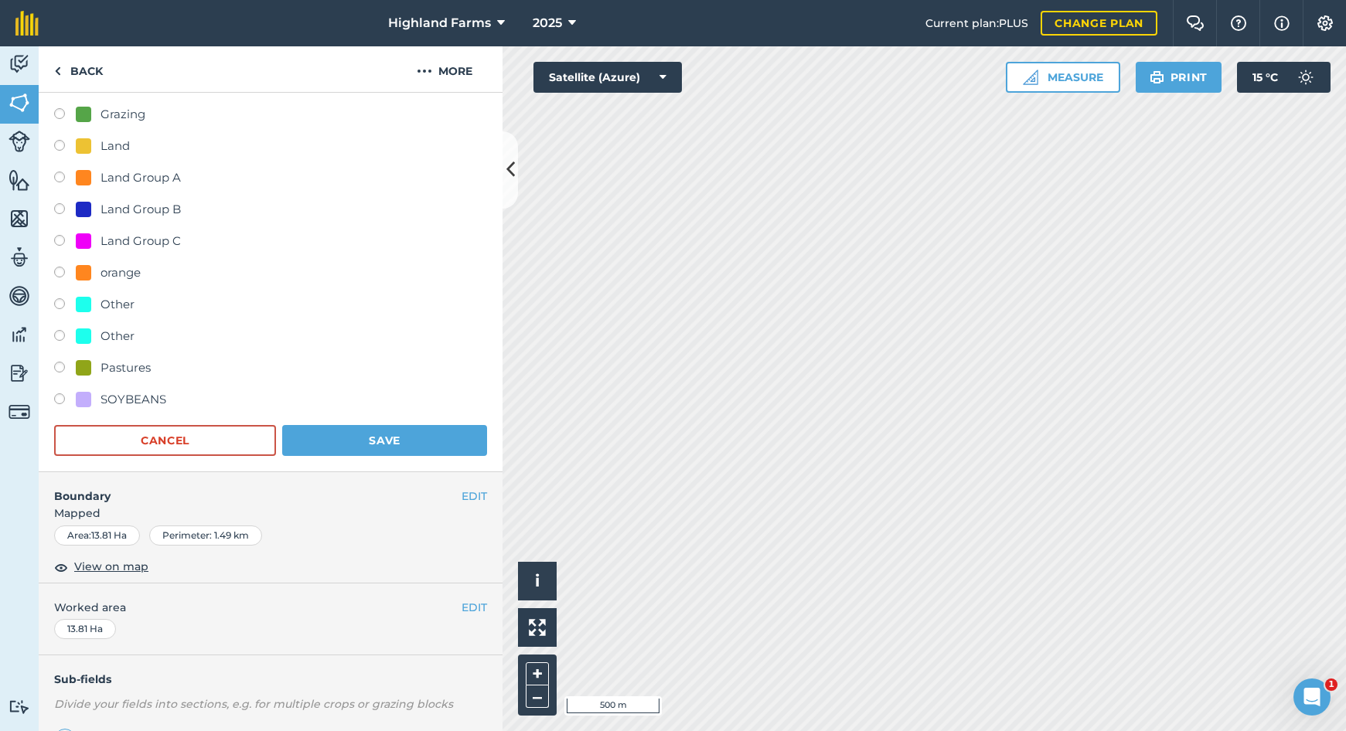
click at [419, 445] on button "Save" at bounding box center [384, 440] width 205 height 31
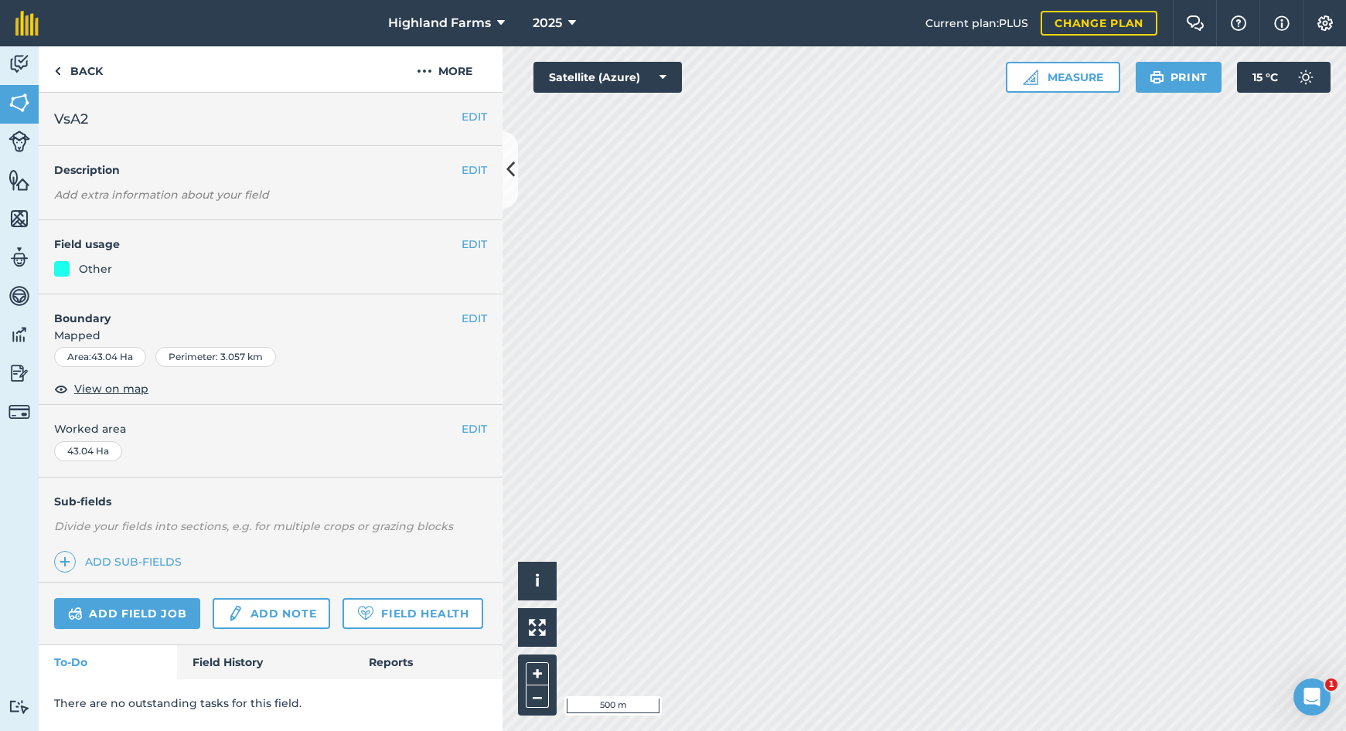
click at [482, 242] on button "EDIT" at bounding box center [475, 244] width 26 height 17
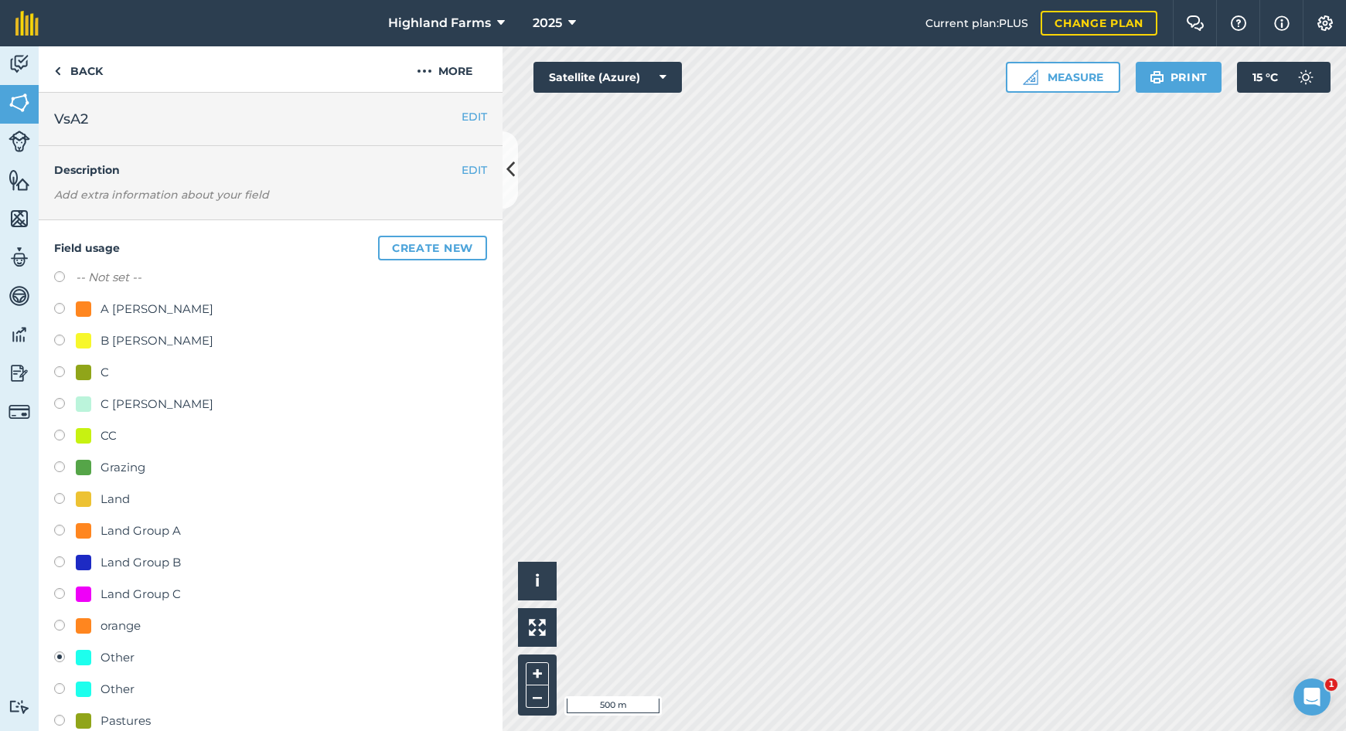
click at [56, 342] on label at bounding box center [65, 342] width 22 height 15
radio input "true"
radio input "false"
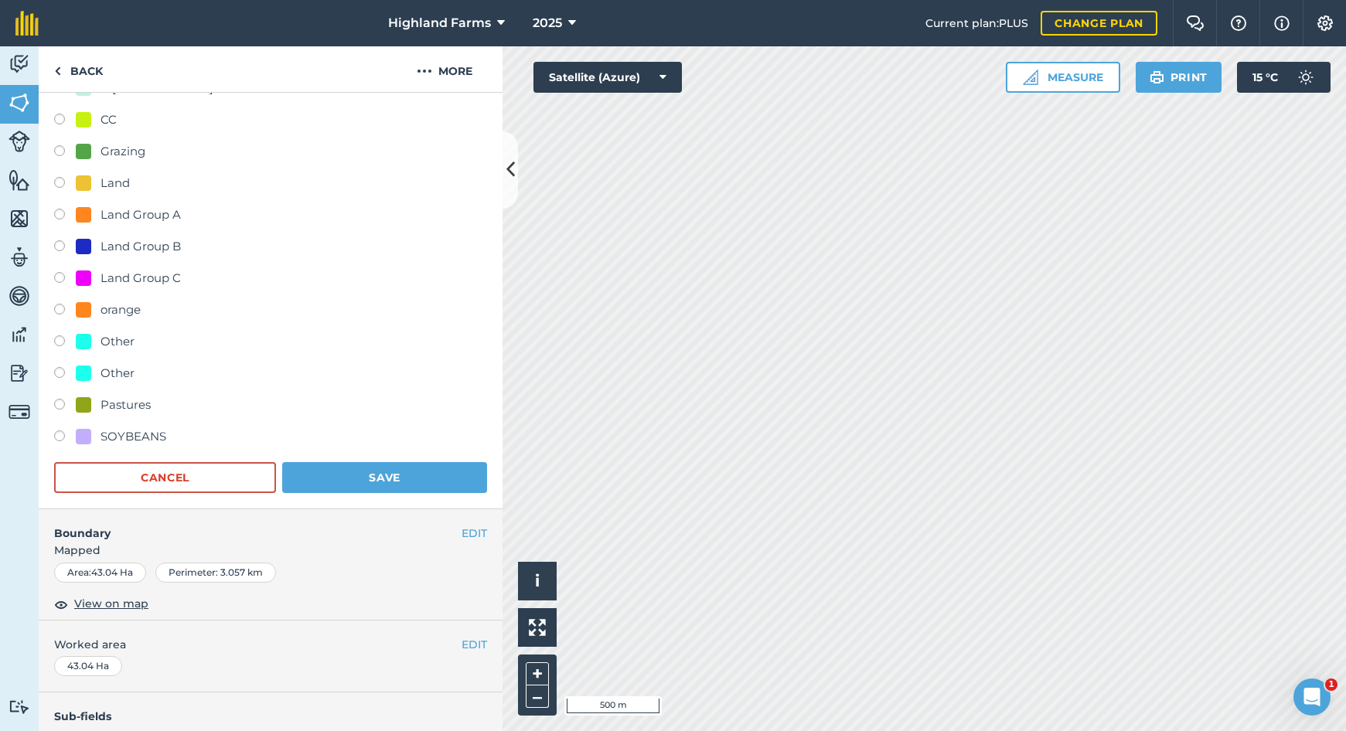
scroll to position [322, 0]
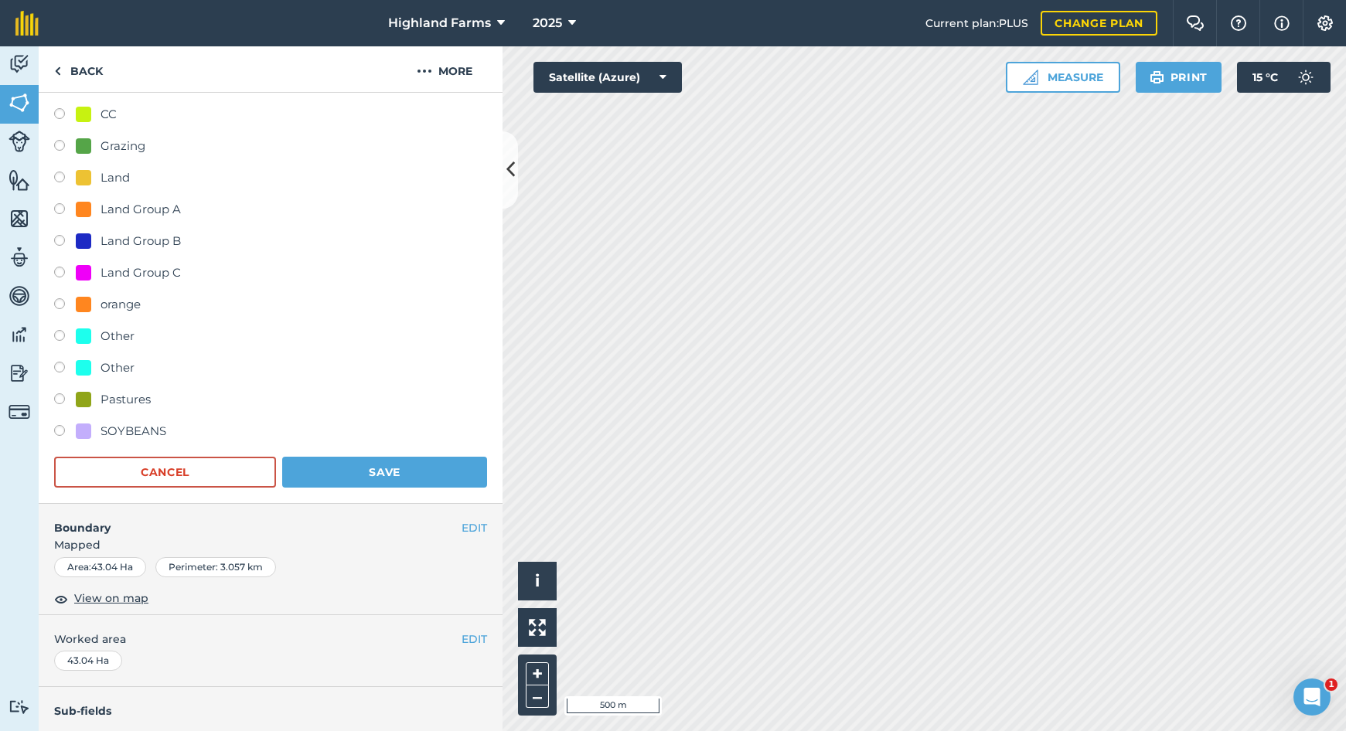
click at [376, 469] on button "Save" at bounding box center [384, 472] width 205 height 31
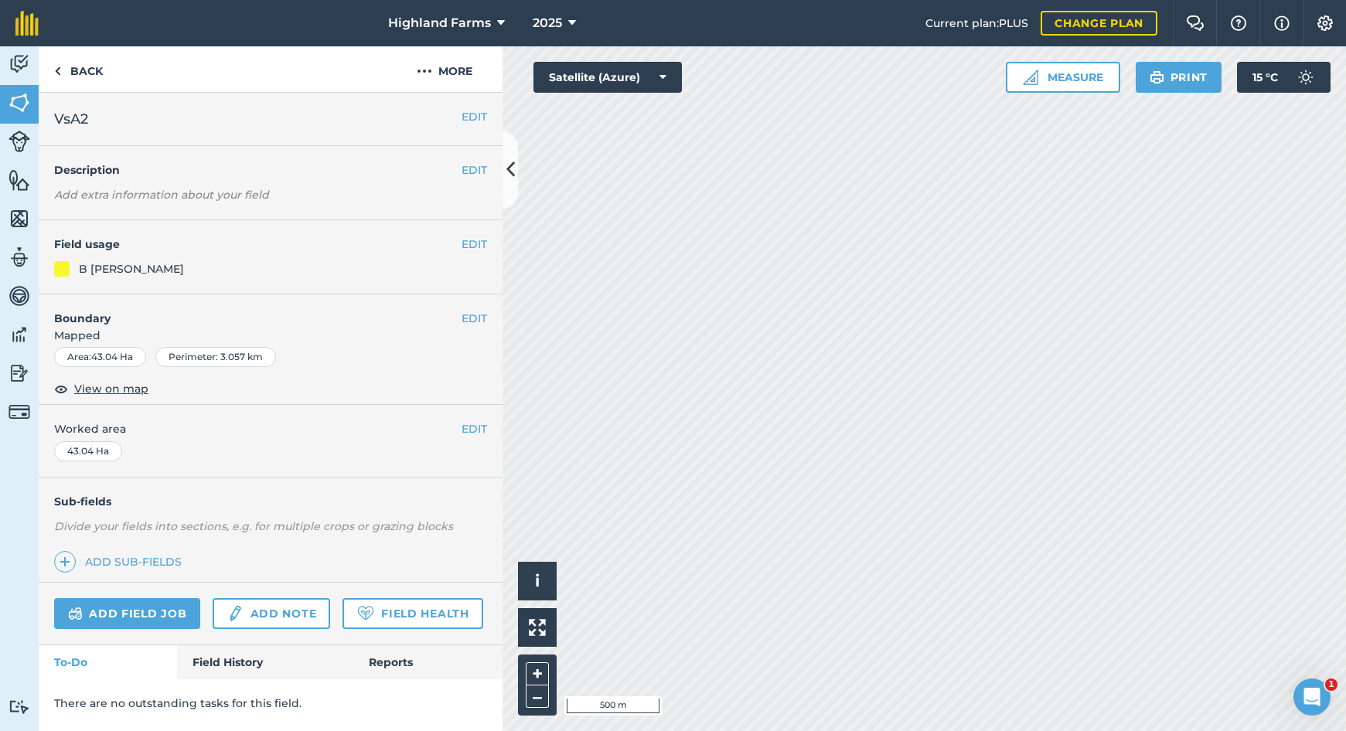
scroll to position [0, 0]
click at [468, 241] on button "EDIT" at bounding box center [475, 244] width 26 height 17
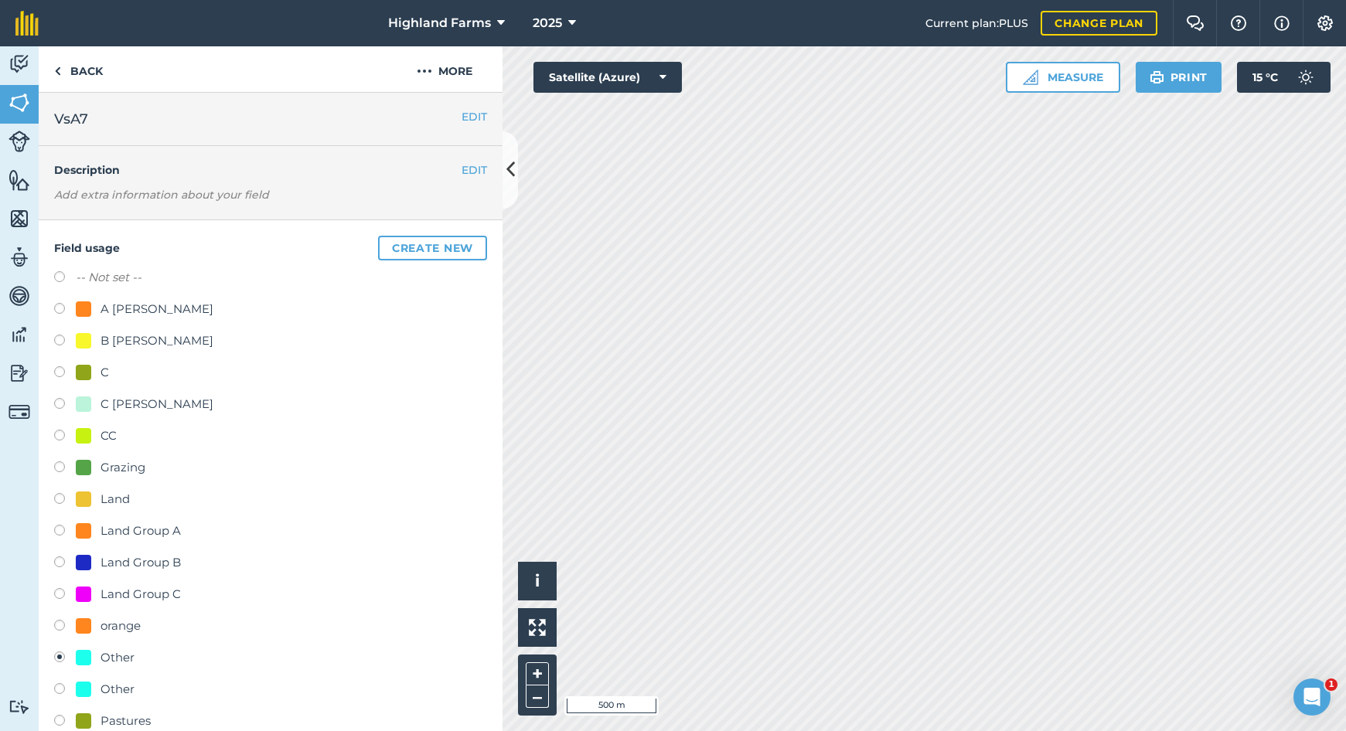
click at [60, 337] on label at bounding box center [65, 342] width 22 height 15
radio input "true"
radio input "false"
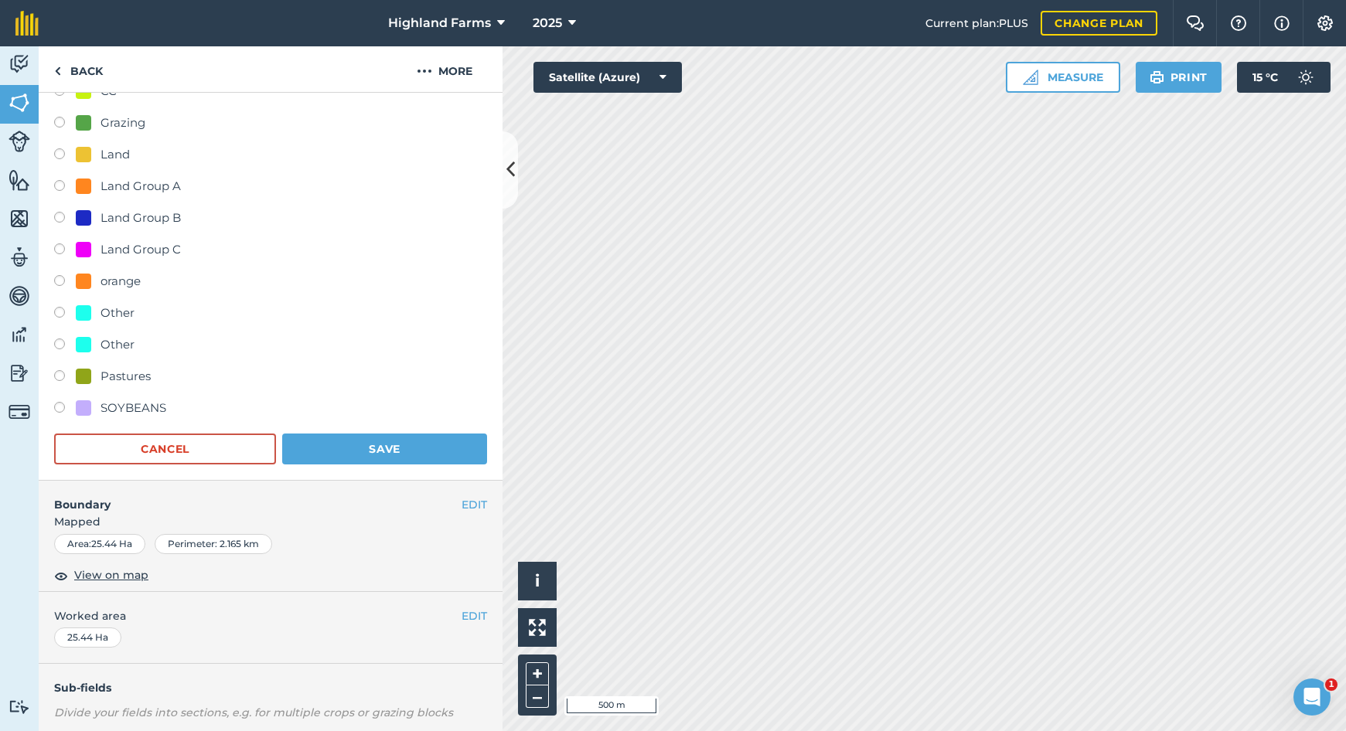
scroll to position [346, 0]
drag, startPoint x: 350, startPoint y: 448, endPoint x: 359, endPoint y: 448, distance: 8.5
click at [350, 448] on button "Save" at bounding box center [384, 448] width 205 height 31
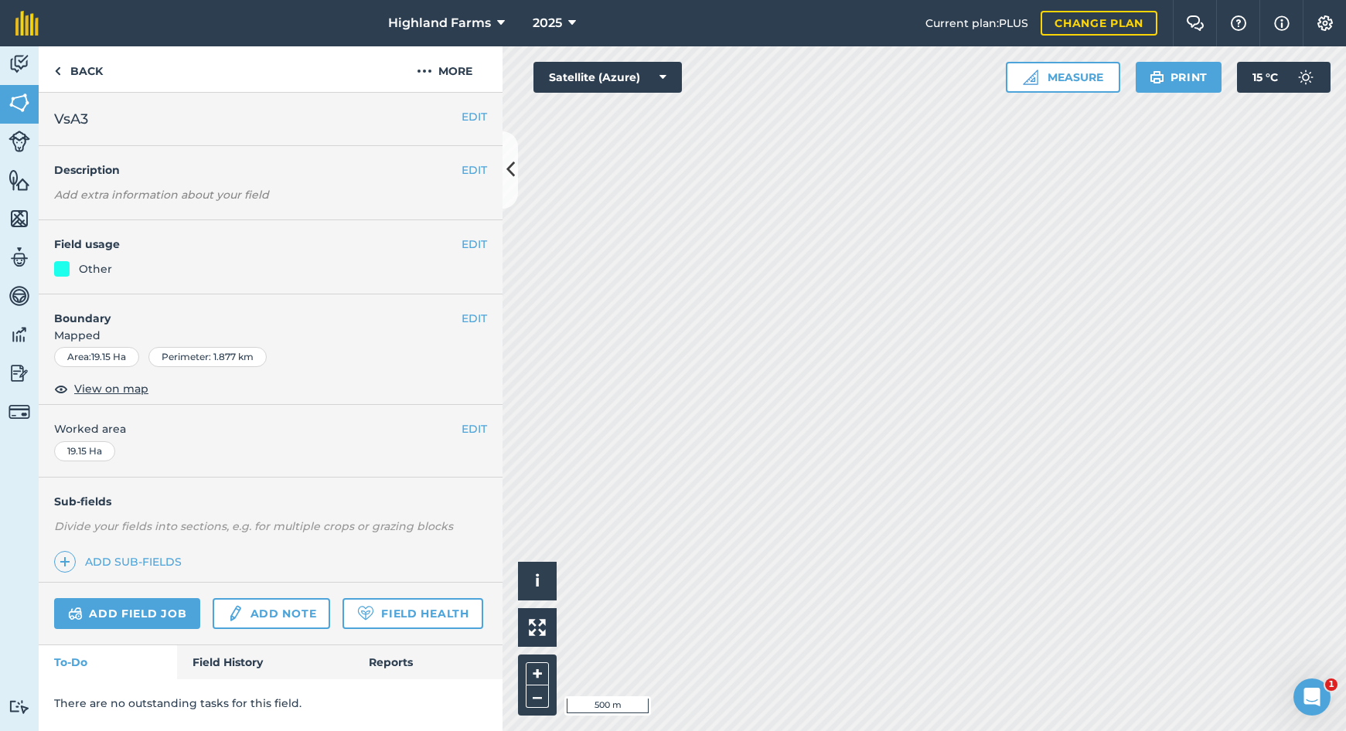
click at [475, 244] on button "EDIT" at bounding box center [475, 244] width 26 height 17
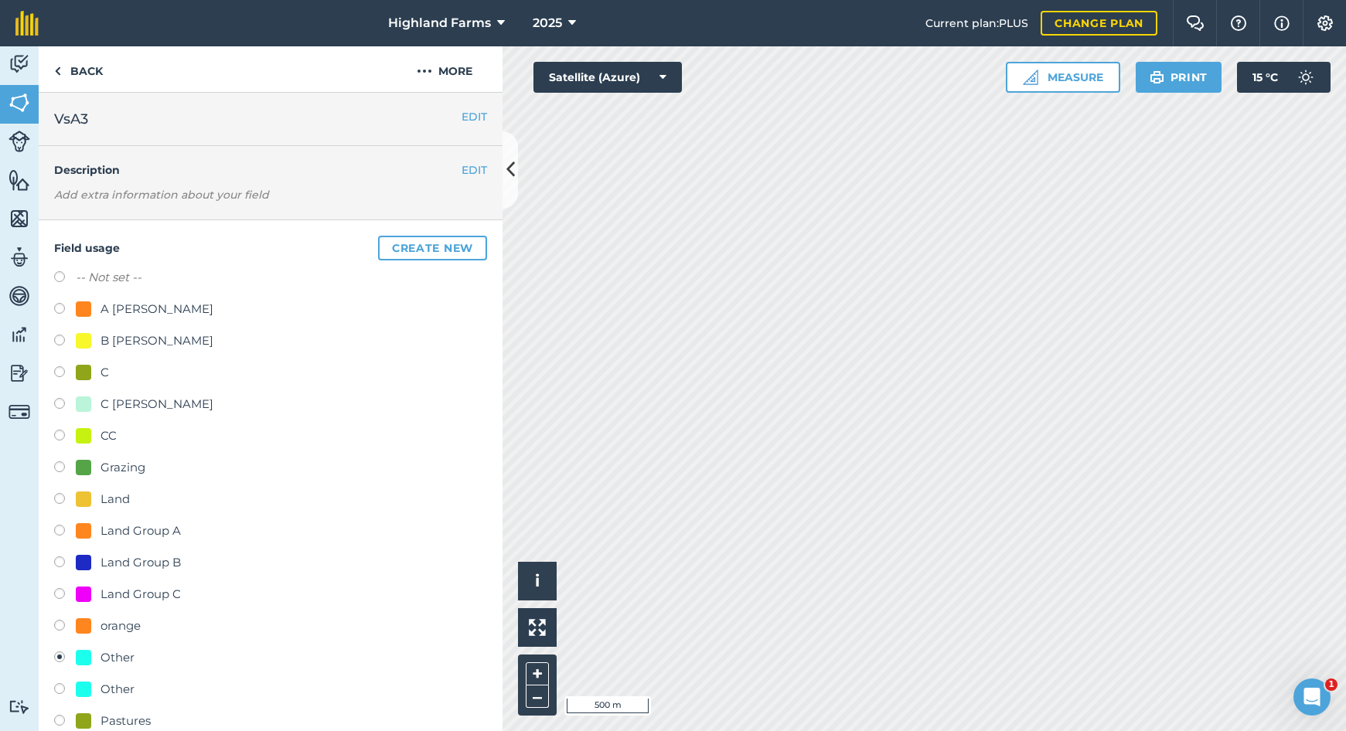
click at [60, 339] on label at bounding box center [65, 342] width 22 height 15
radio input "true"
radio input "false"
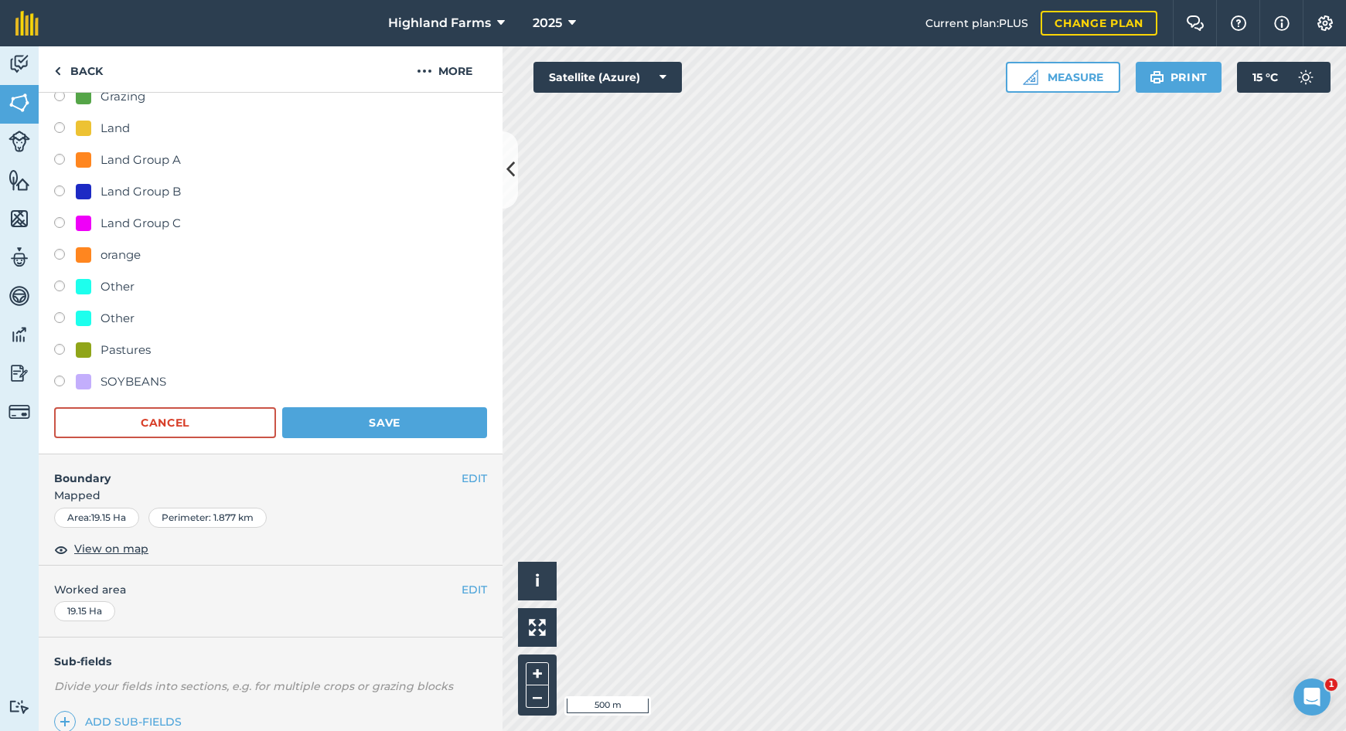
scroll to position [384, 0]
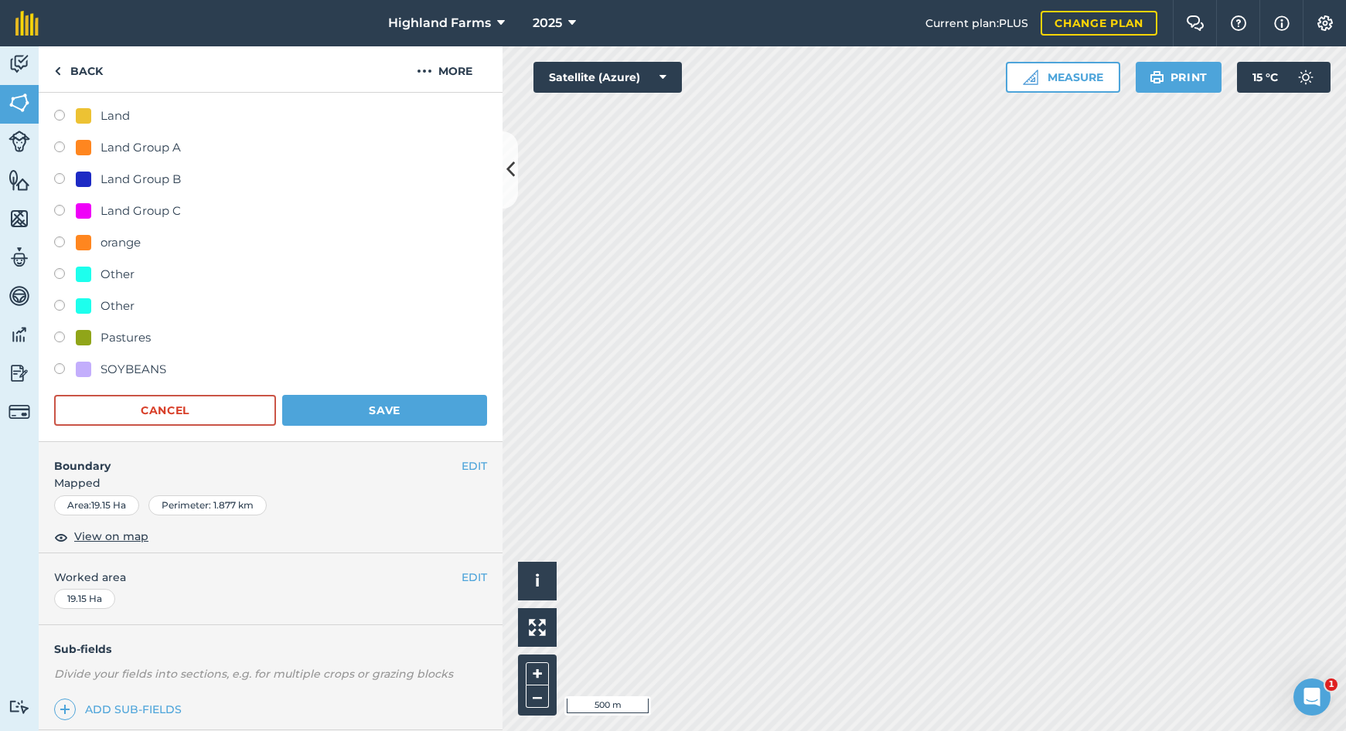
click at [397, 409] on button "Save" at bounding box center [384, 410] width 205 height 31
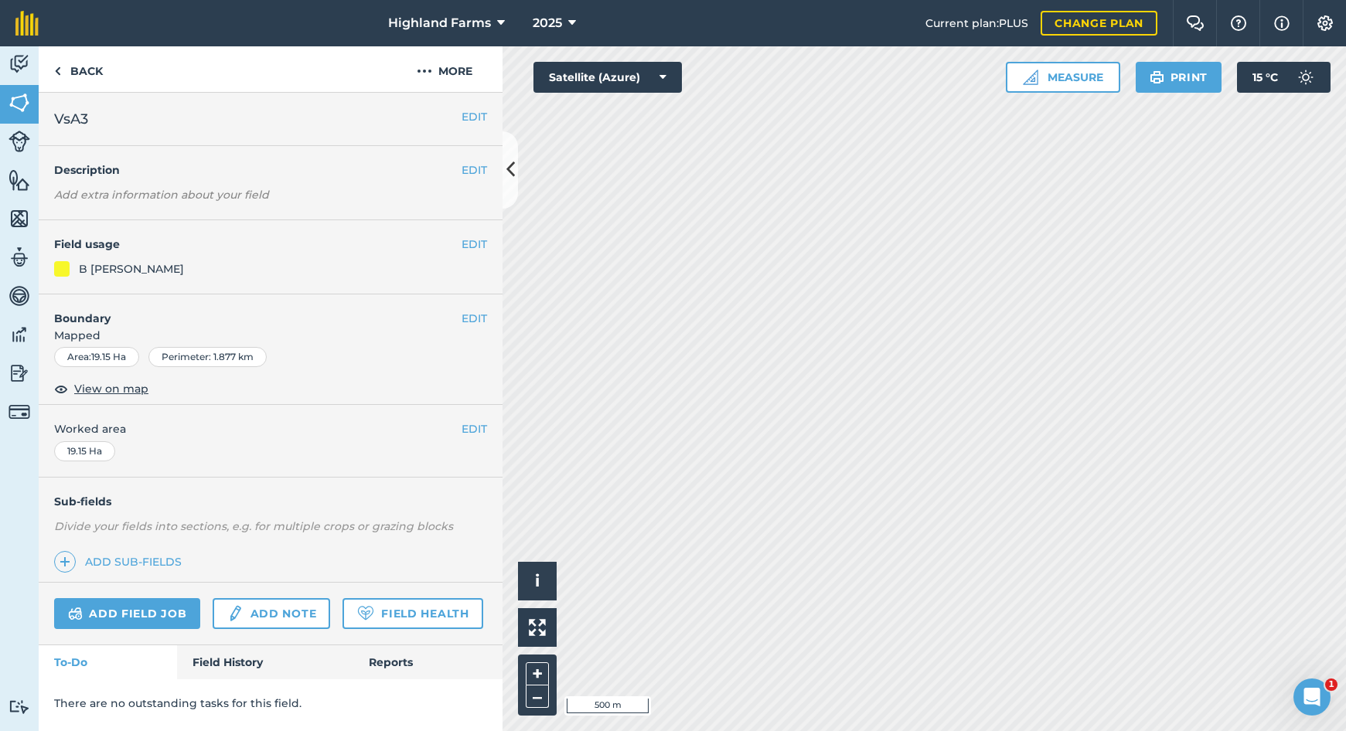
scroll to position [0, 0]
click at [465, 240] on button "EDIT" at bounding box center [475, 244] width 26 height 17
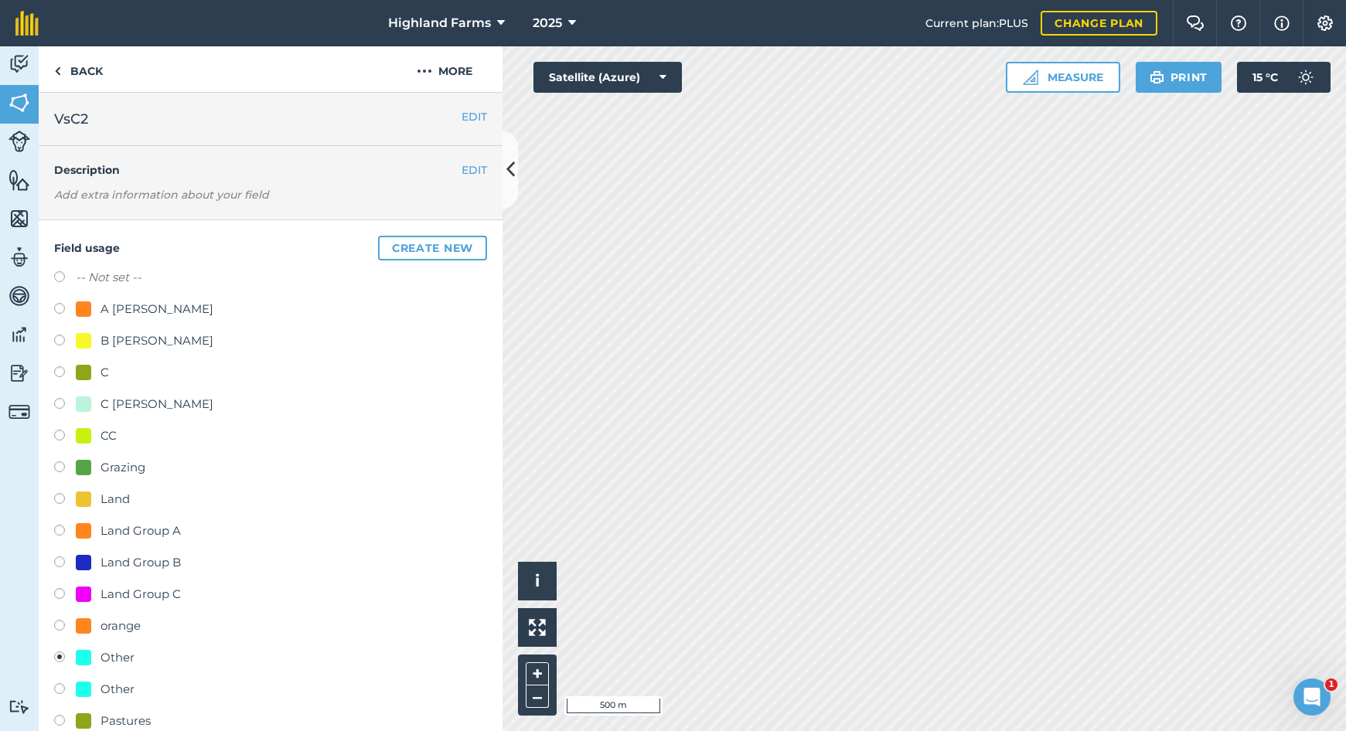
click at [60, 341] on label at bounding box center [65, 342] width 22 height 15
radio input "true"
radio input "false"
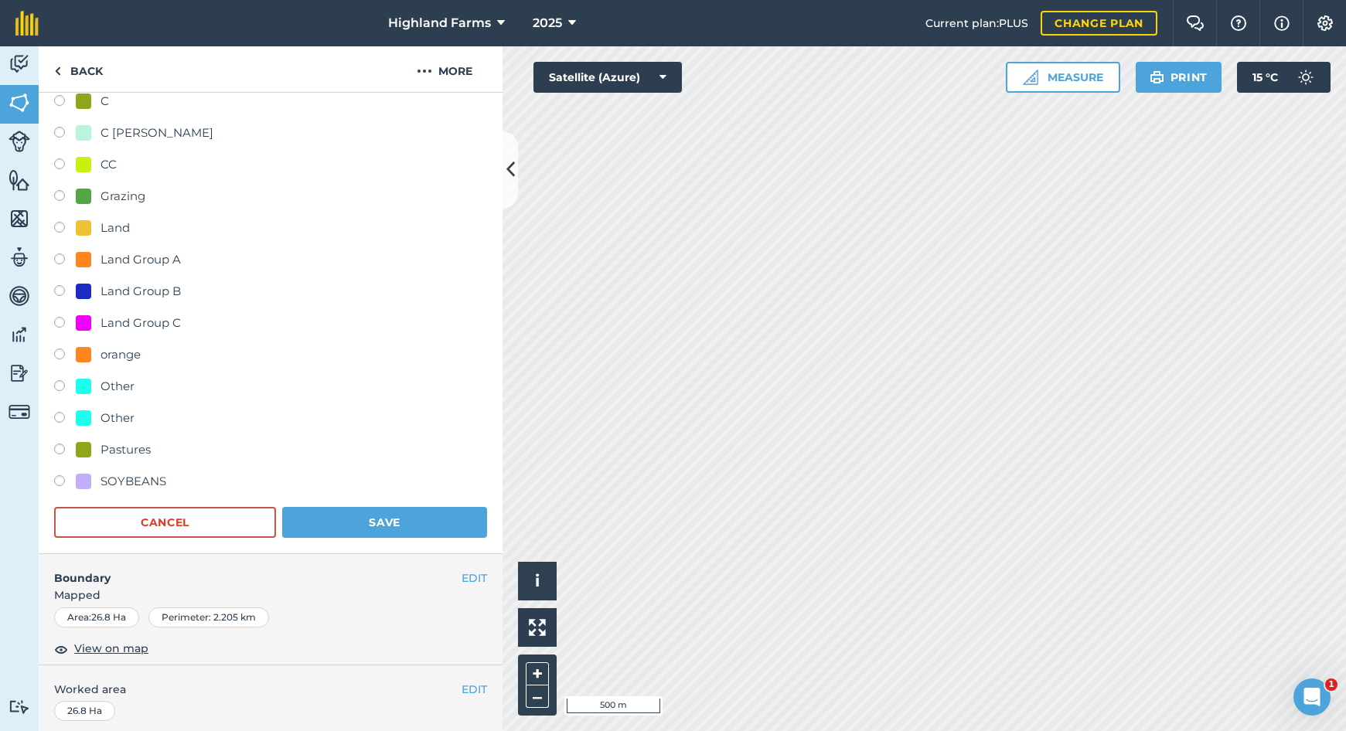
scroll to position [310, 0]
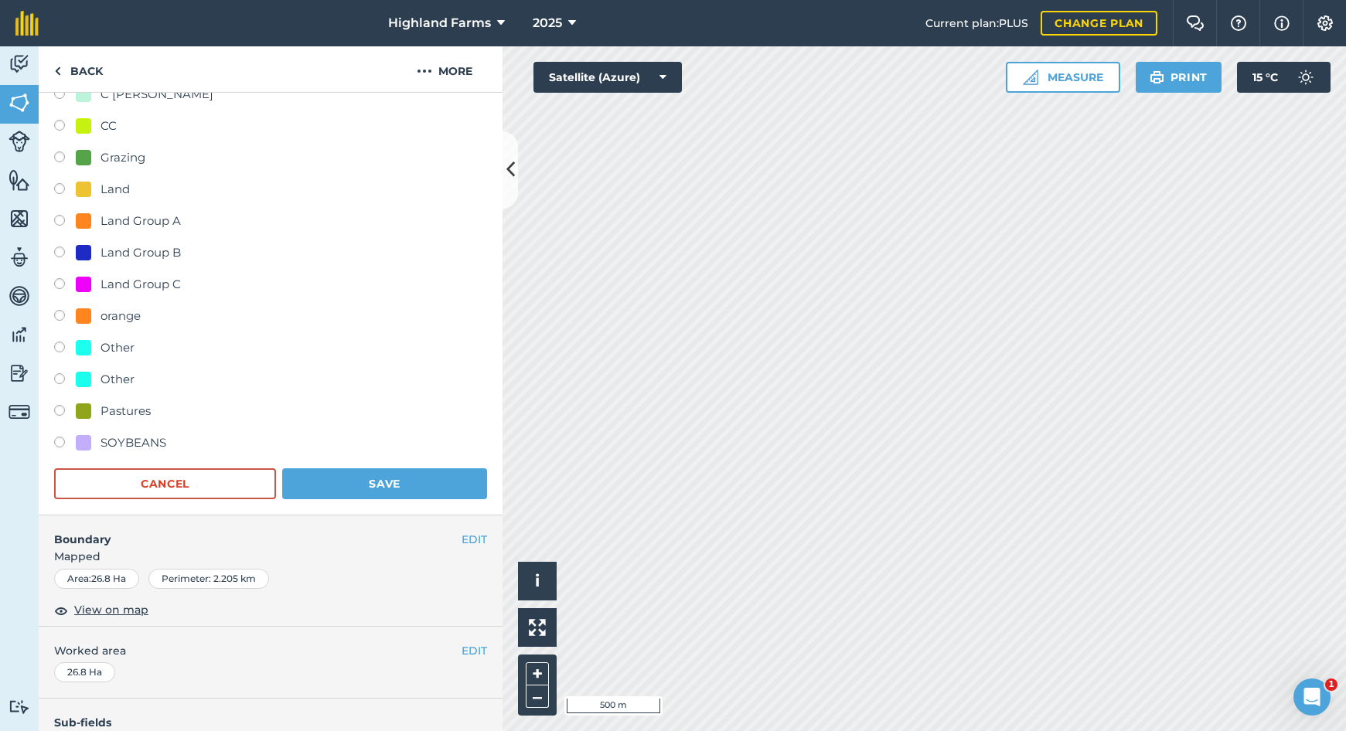
drag, startPoint x: 341, startPoint y: 482, endPoint x: 384, endPoint y: 511, distance: 51.7
click at [341, 481] on button "Save" at bounding box center [384, 484] width 205 height 31
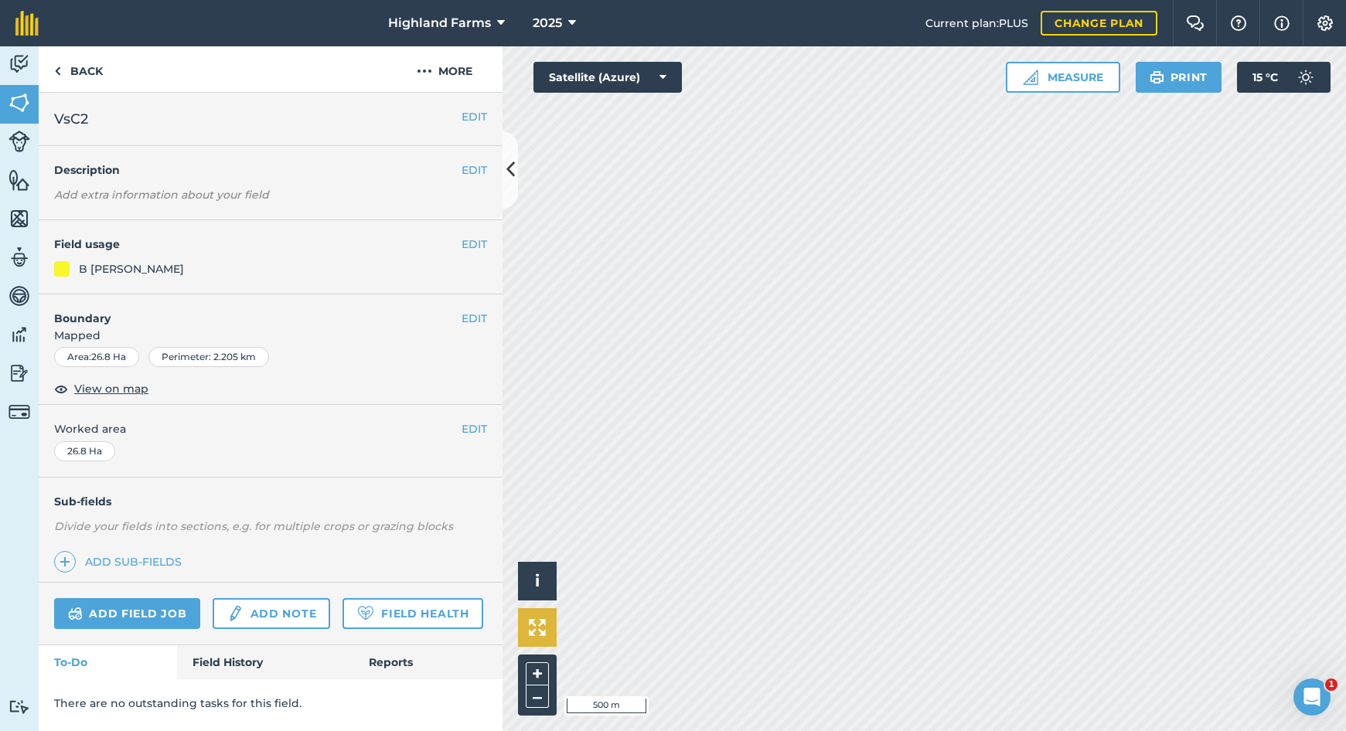
scroll to position [0, 0]
click at [463, 240] on button "EDIT" at bounding box center [475, 244] width 26 height 17
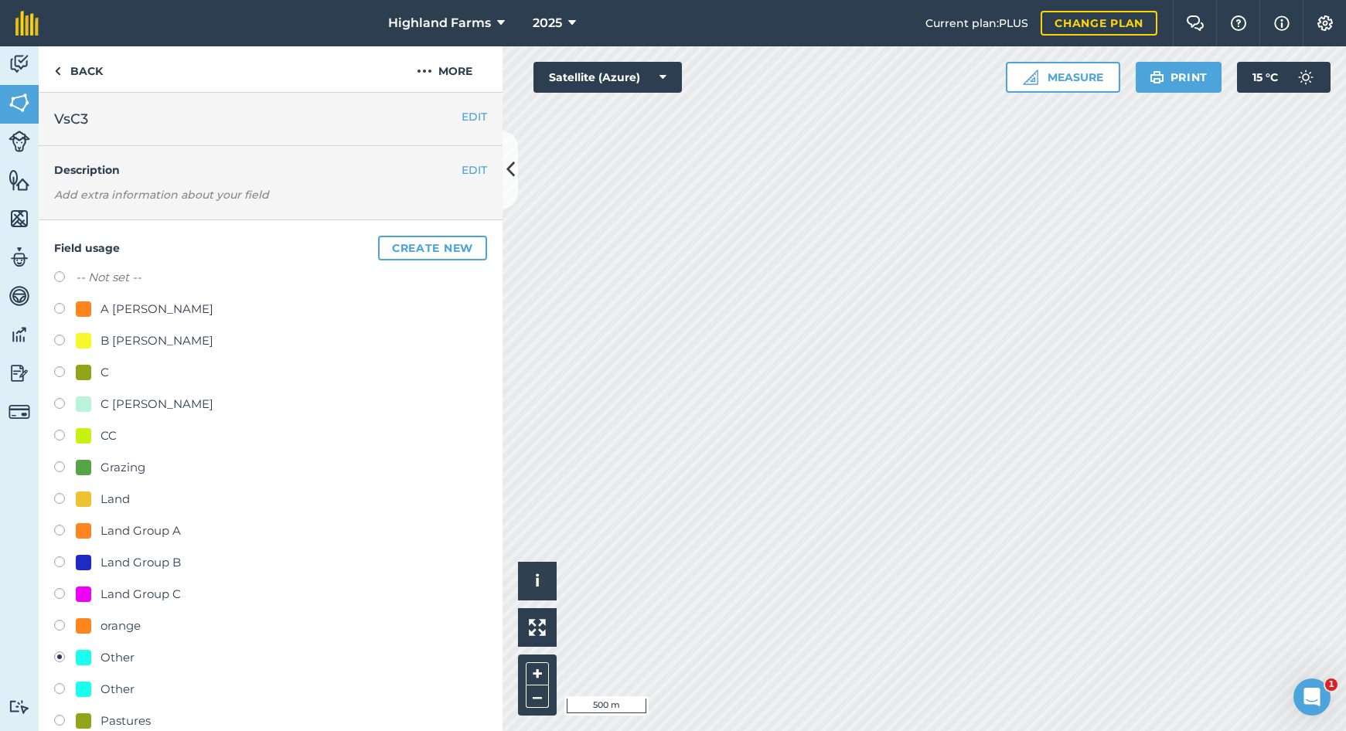
drag, startPoint x: 59, startPoint y: 341, endPoint x: 97, endPoint y: 367, distance: 46.8
click at [59, 341] on label at bounding box center [65, 342] width 22 height 15
radio input "true"
radio input "false"
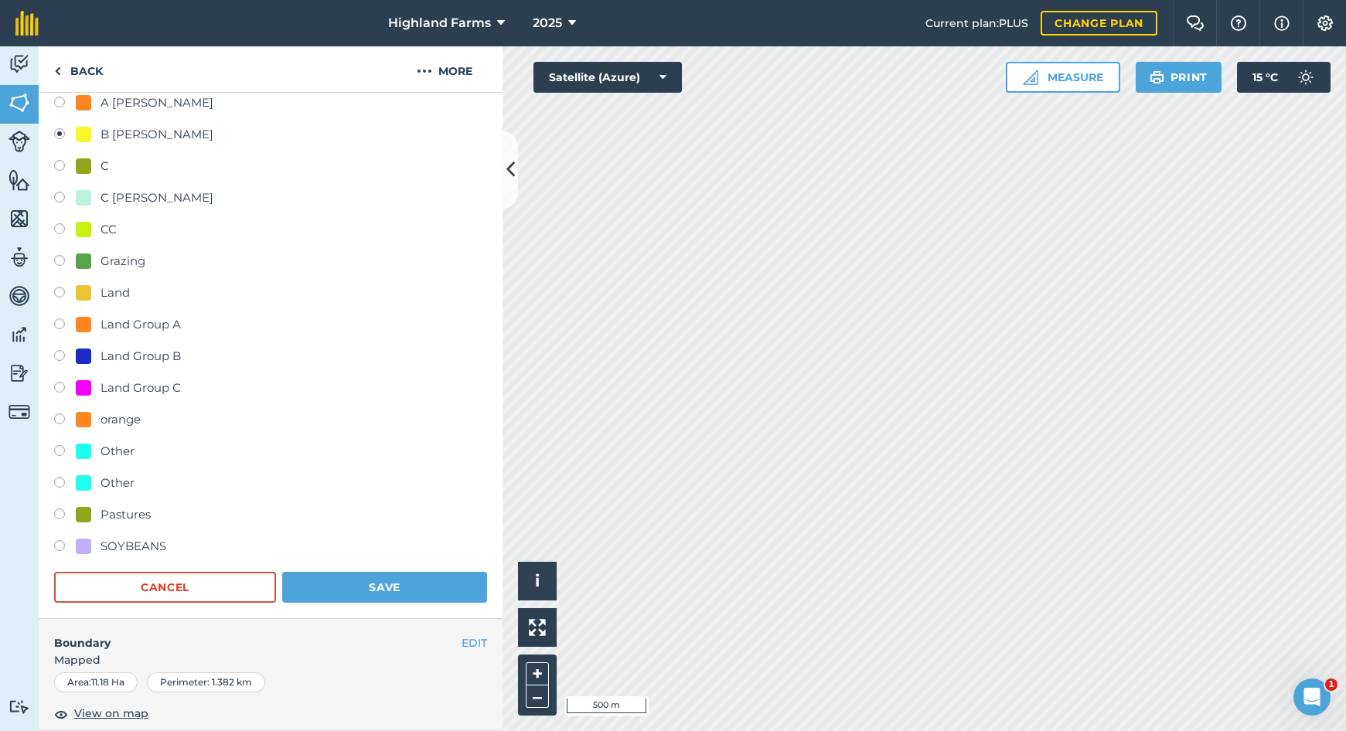
scroll to position [207, 0]
click at [401, 584] on button "Save" at bounding box center [384, 586] width 205 height 31
